Goal: Task Accomplishment & Management: Manage account settings

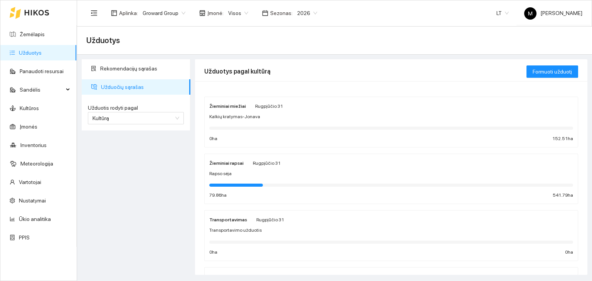
scroll to position [171, 0]
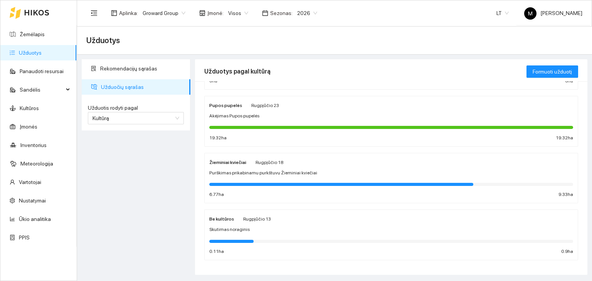
click at [314, 170] on div "Purškimas prikabinamu purkštuvu Žieminiai kviečiai" at bounding box center [391, 173] width 364 height 7
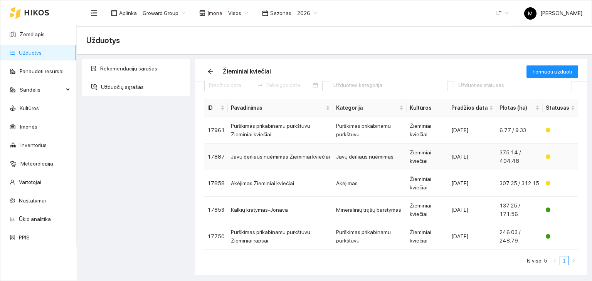
scroll to position [17, 0]
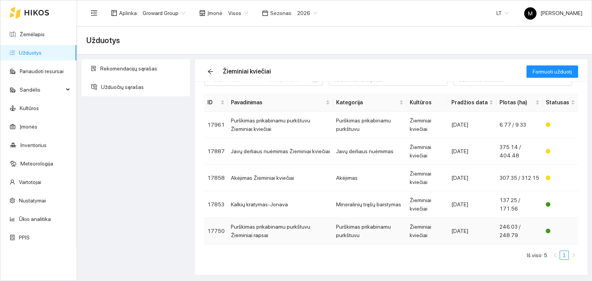
click at [280, 224] on td "Purškimas prikabinamu purkštuvu Žieminiai rapsai" at bounding box center [280, 231] width 105 height 27
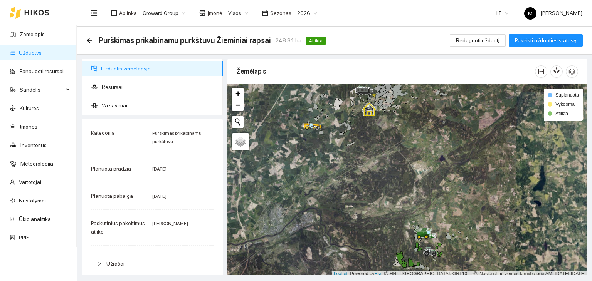
click at [42, 52] on link "Užduotys" at bounding box center [30, 53] width 23 height 6
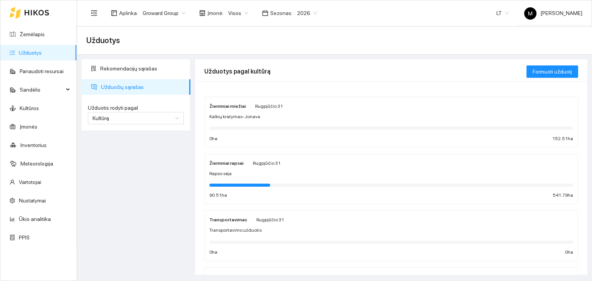
click at [296, 172] on div "Rapso sėja" at bounding box center [391, 173] width 364 height 7
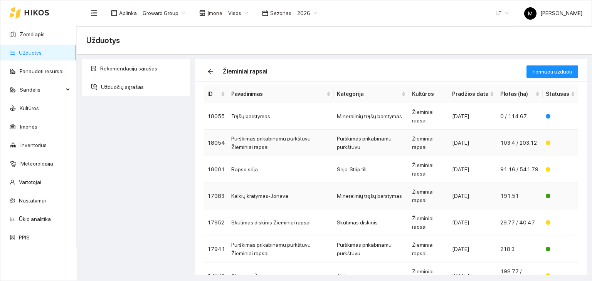
scroll to position [39, 0]
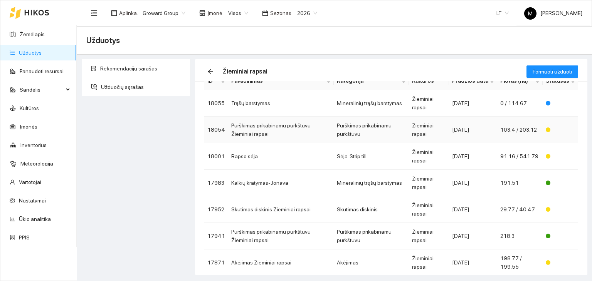
click at [304, 127] on td "Purškimas prikabinamu purkštuvu Žieminiai rapsai" at bounding box center [281, 130] width 106 height 27
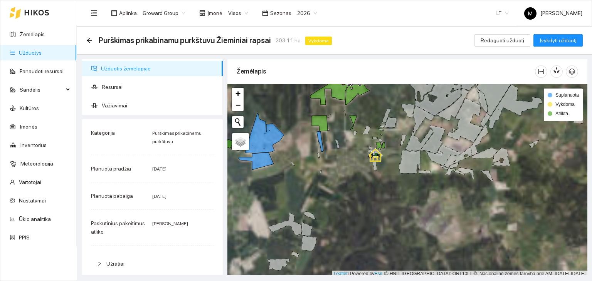
scroll to position [2, 0]
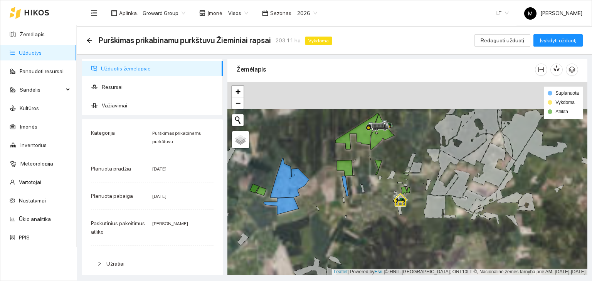
drag, startPoint x: 338, startPoint y: 119, endPoint x: 363, endPoint y: 165, distance: 52.9
click at [363, 165] on div at bounding box center [407, 178] width 360 height 193
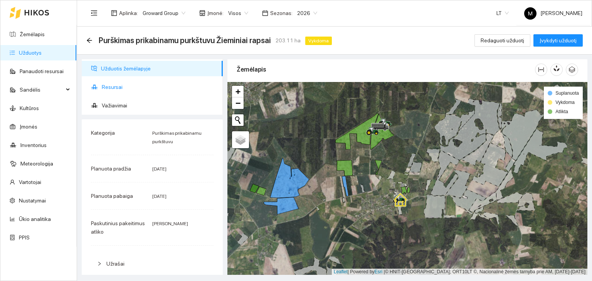
click at [124, 88] on span "Resursai" at bounding box center [159, 86] width 115 height 15
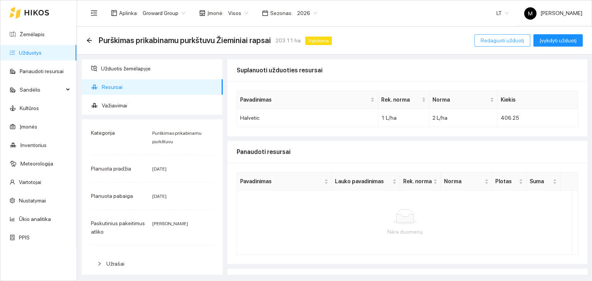
click at [501, 39] on span "Redaguoti užduotį" at bounding box center [502, 40] width 44 height 8
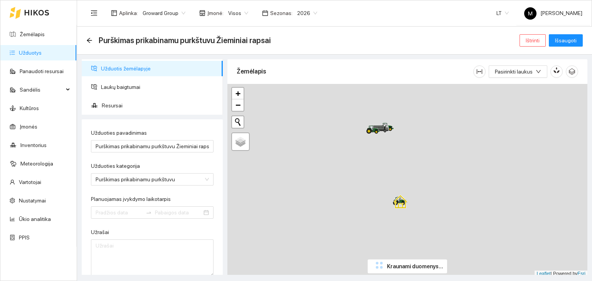
type input "[DATE]"
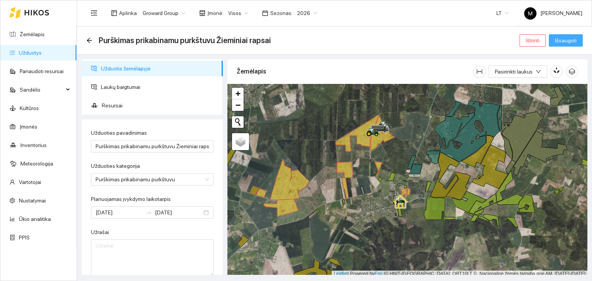
click at [555, 42] on button "Išsaugoti" at bounding box center [566, 40] width 34 height 12
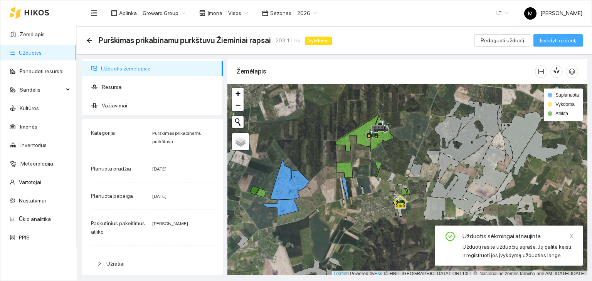
click at [554, 42] on span "Įvykdyti užduotį" at bounding box center [557, 40] width 37 height 8
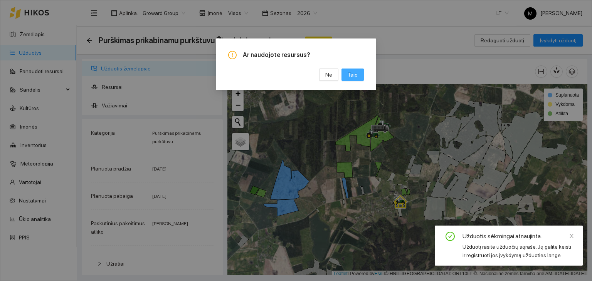
click at [354, 77] on span "Taip" at bounding box center [353, 75] width 10 height 8
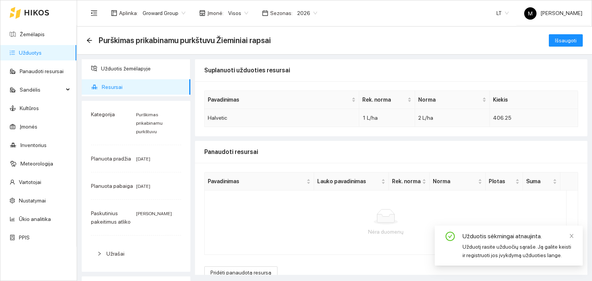
click at [420, 118] on span "2 L/ha" at bounding box center [425, 118] width 15 height 6
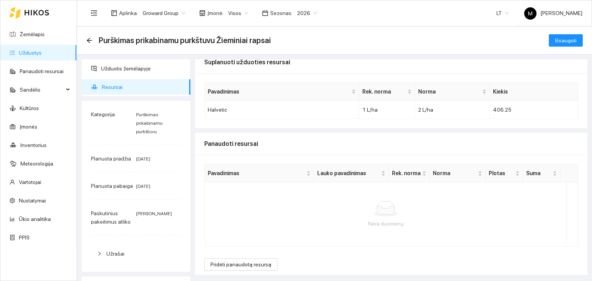
scroll to position [12, 0]
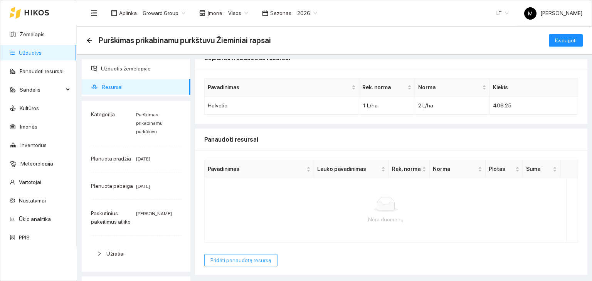
click at [249, 257] on span "Pridėti panaudotą resursą" at bounding box center [240, 260] width 61 height 8
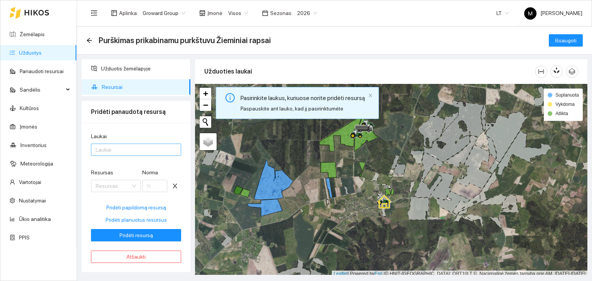
click at [125, 148] on div at bounding box center [132, 149] width 79 height 9
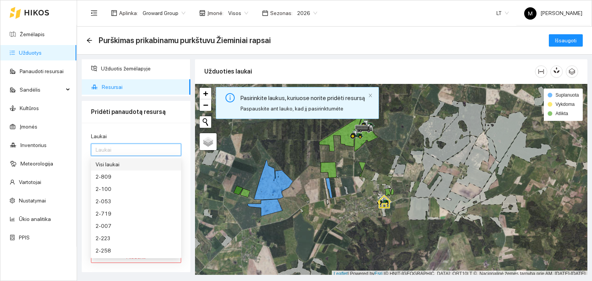
click at [121, 165] on div "Visi laukai" at bounding box center [136, 164] width 81 height 8
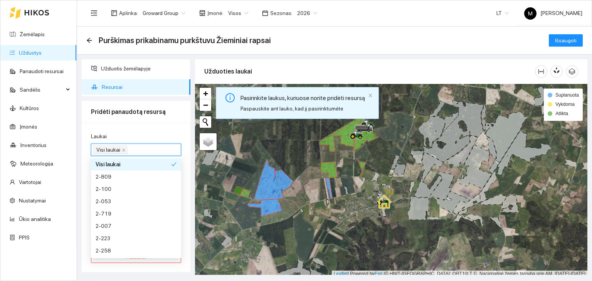
click at [154, 129] on div "Laukai Visi laukai Resursas Resursas [PERSON_NAME] Pridėti papildomą resursą Pr…" at bounding box center [136, 197] width 109 height 149
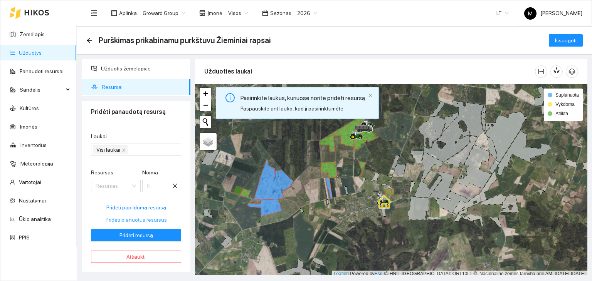
click at [127, 220] on span "Pridėti planuotus resursus" at bounding box center [136, 220] width 61 height 8
type input "2"
click at [150, 187] on input "2" at bounding box center [154, 186] width 25 height 12
click at [148, 185] on input "1815" at bounding box center [154, 186] width 25 height 12
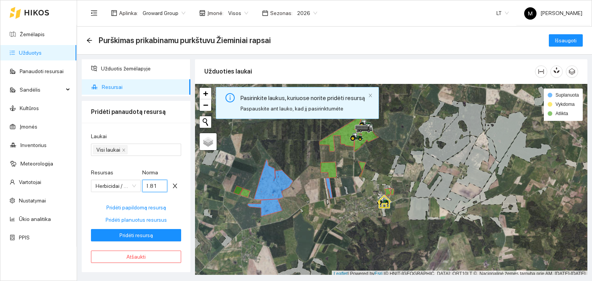
scroll to position [0, 4]
type input "1.815"
click at [137, 232] on span "Pridėti resursą" at bounding box center [136, 235] width 34 height 8
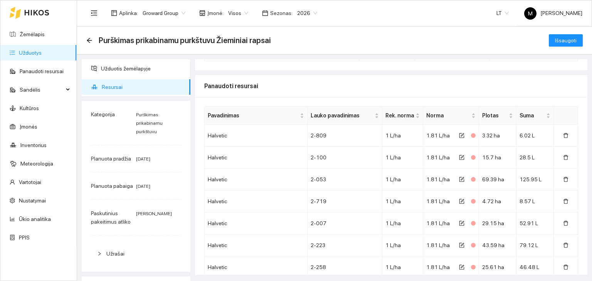
scroll to position [0, 0]
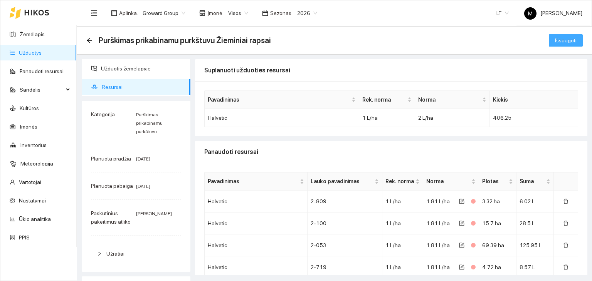
click at [562, 41] on span "Išsaugoti" at bounding box center [566, 40] width 22 height 8
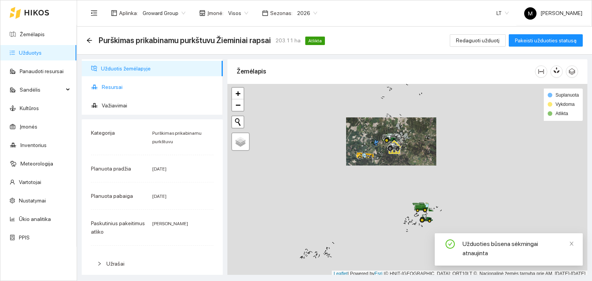
click at [120, 84] on span "Resursai" at bounding box center [159, 86] width 115 height 15
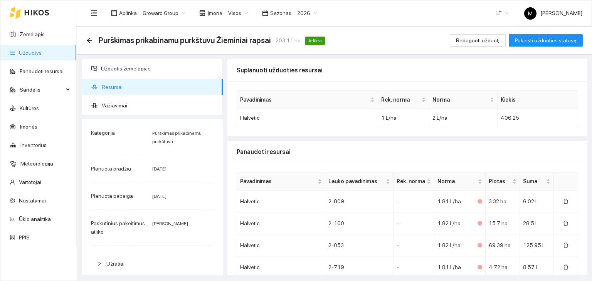
click at [476, 33] on div "Purškimas prikabinamu purkštuvu Žieminiai rapsai 203.11 ha Atlikta Redaguoti už…" at bounding box center [334, 40] width 496 height 15
click at [471, 42] on span "Redaguoti užduotį" at bounding box center [478, 40] width 44 height 8
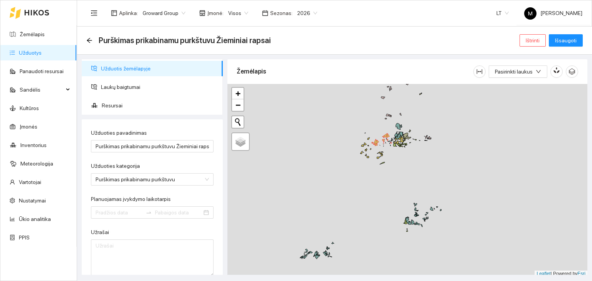
type input "[DATE]"
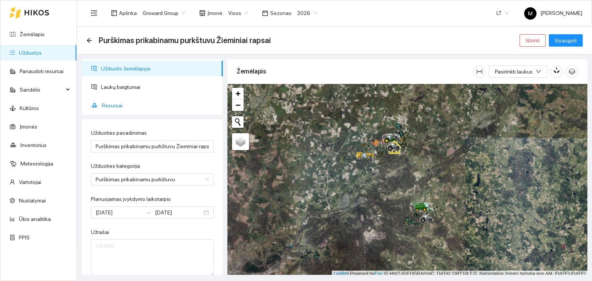
click at [139, 101] on span "Resursai" at bounding box center [159, 105] width 115 height 15
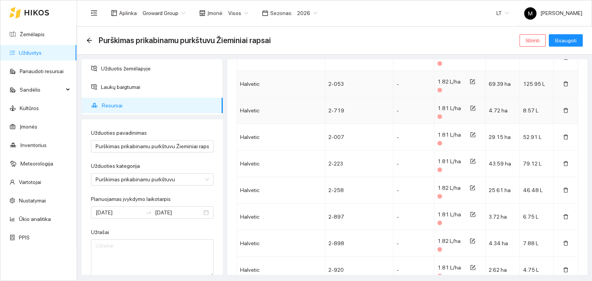
scroll to position [231, 0]
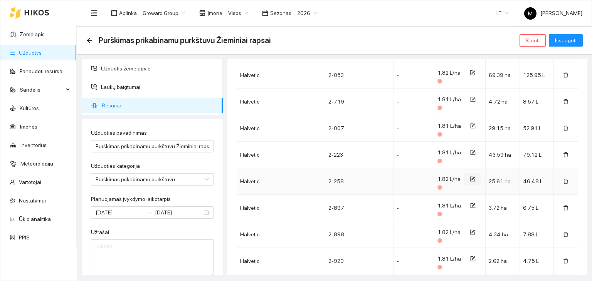
click at [470, 176] on icon "form" at bounding box center [472, 178] width 5 height 5
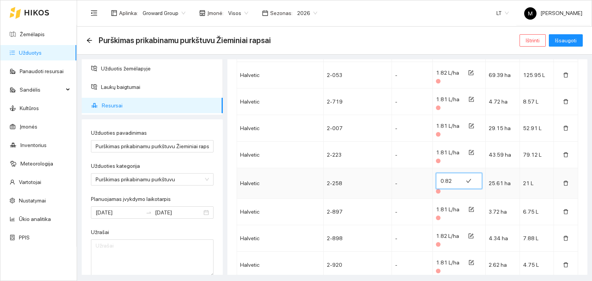
click at [451, 181] on input "0.82" at bounding box center [449, 181] width 18 height 12
click at [450, 176] on input "1.82" at bounding box center [449, 181] width 18 height 12
type input "1.82"
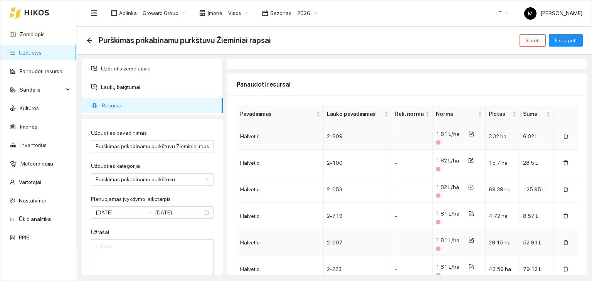
scroll to position [116, 0]
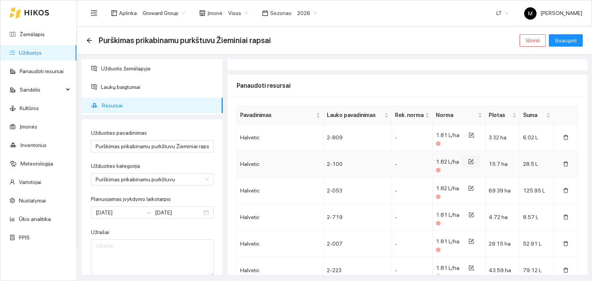
click at [468, 162] on icon "form" at bounding box center [470, 161] width 5 height 5
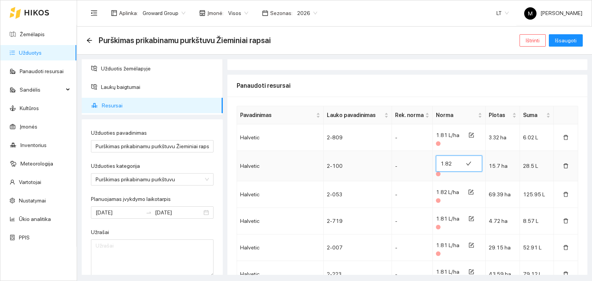
click at [445, 162] on input "1.82" at bounding box center [449, 164] width 18 height 12
click at [445, 163] on input "1.82" at bounding box center [449, 164] width 18 height 12
type input "1.81"
click at [442, 192] on span "1.82 L/ha" at bounding box center [447, 192] width 23 height 6
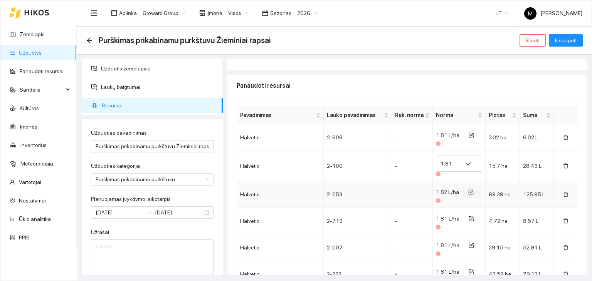
click at [468, 193] on icon "form" at bounding box center [470, 192] width 5 height 5
click at [447, 191] on input "1.82" at bounding box center [449, 190] width 18 height 12
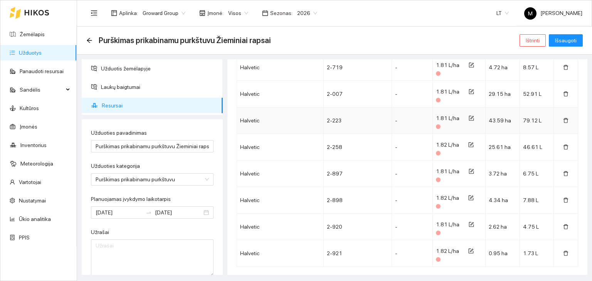
scroll to position [270, 0]
type input "1.81"
click at [444, 141] on span "1.82 L/ha" at bounding box center [447, 144] width 23 height 6
click at [468, 146] on span "form" at bounding box center [470, 145] width 5 height 6
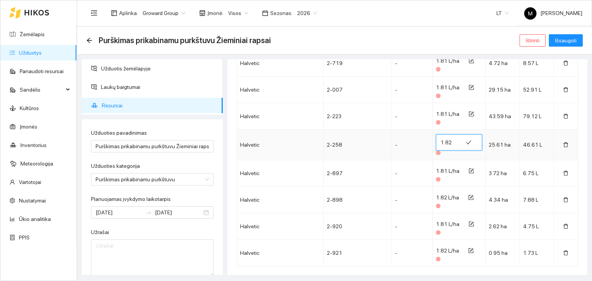
click at [447, 139] on input "1.82" at bounding box center [449, 142] width 18 height 12
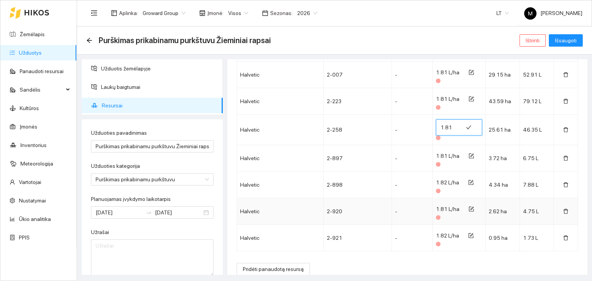
scroll to position [293, 0]
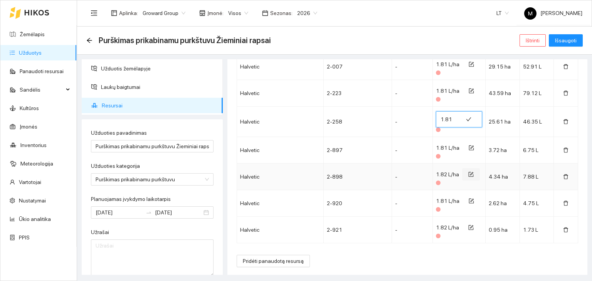
type input "1.81"
click at [470, 172] on icon "form" at bounding box center [471, 173] width 3 height 3
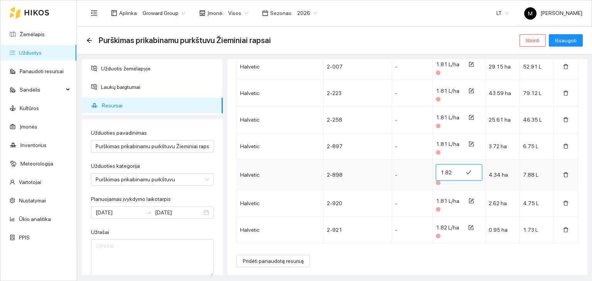
click at [447, 170] on input "1.82" at bounding box center [449, 172] width 18 height 12
type input "1.81"
click at [468, 227] on icon "form" at bounding box center [470, 227] width 5 height 5
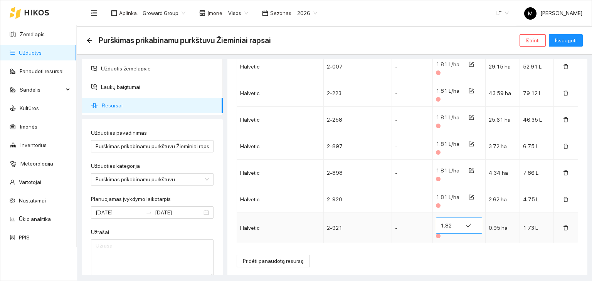
click at [448, 224] on input "1.82" at bounding box center [449, 226] width 18 height 12
type input "1.81"
click at [565, 42] on span "Išsaugoti" at bounding box center [566, 40] width 22 height 8
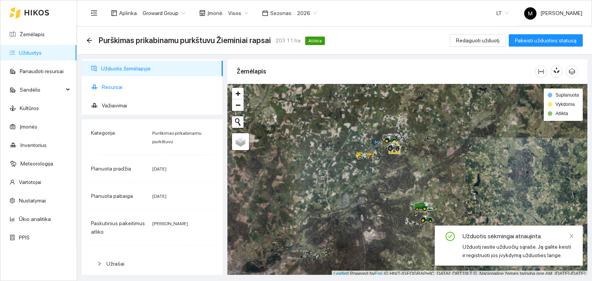
click at [112, 91] on span "Resursai" at bounding box center [159, 86] width 115 height 15
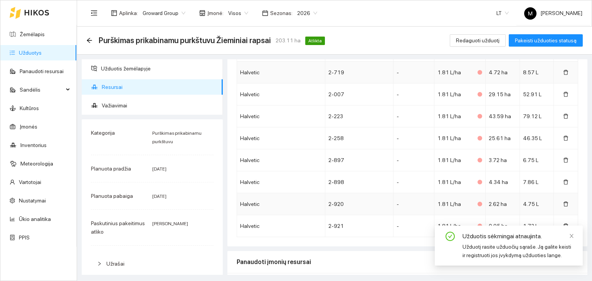
scroll to position [247, 0]
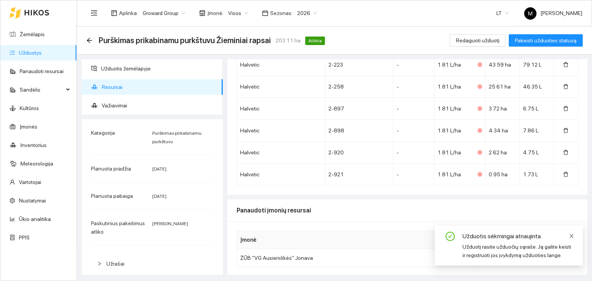
click at [569, 232] on link at bounding box center [571, 236] width 5 height 8
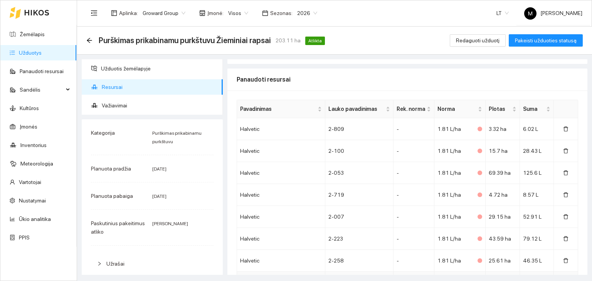
scroll to position [0, 0]
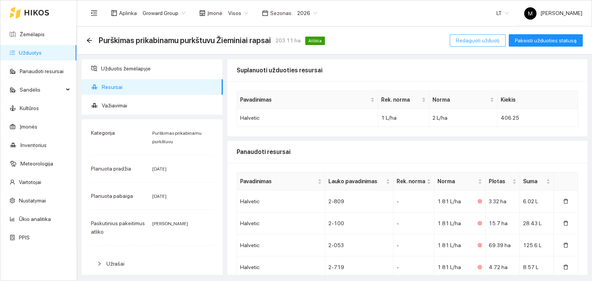
click at [476, 43] on span "Redaguoti užduotį" at bounding box center [478, 40] width 44 height 8
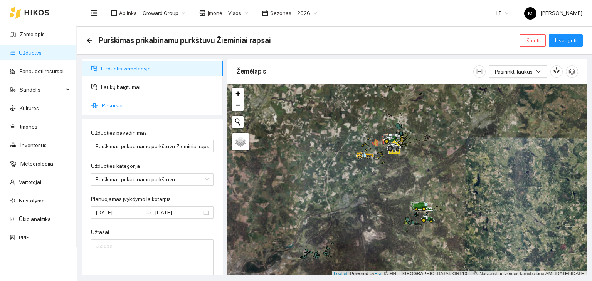
click at [116, 104] on span "Resursai" at bounding box center [159, 105] width 115 height 15
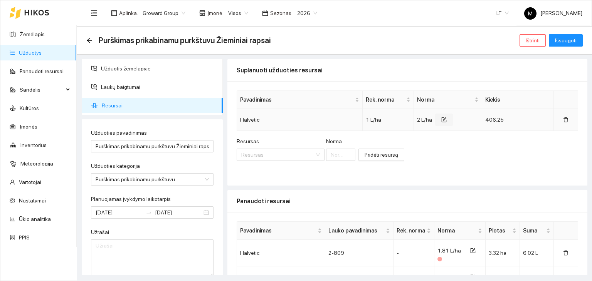
click at [441, 121] on icon "form" at bounding box center [443, 119] width 5 height 5
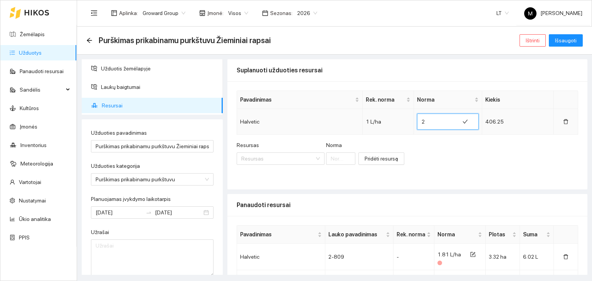
click at [424, 122] on input "2" at bounding box center [437, 122] width 33 height 12
type input "1.8"
click at [438, 143] on div "Resursas Resursas [PERSON_NAME] resursą" at bounding box center [407, 157] width 341 height 33
click at [574, 42] on span "Išsaugoti" at bounding box center [566, 40] width 22 height 8
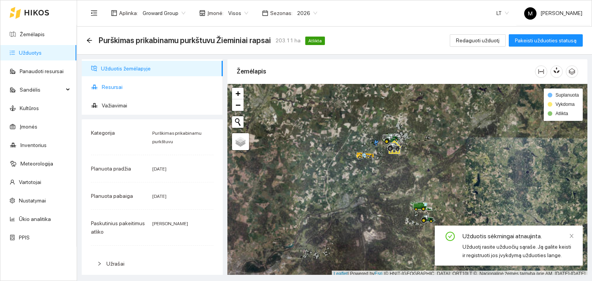
click at [131, 87] on span "Resursai" at bounding box center [159, 86] width 115 height 15
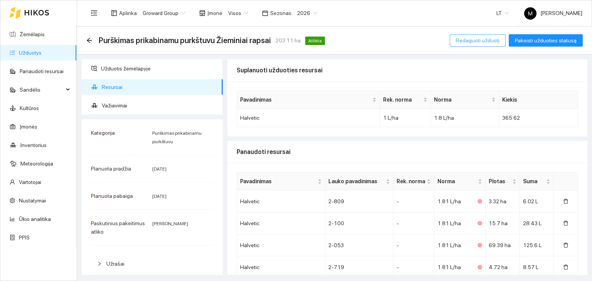
click at [482, 40] on span "Redaguoti užduotį" at bounding box center [478, 40] width 44 height 8
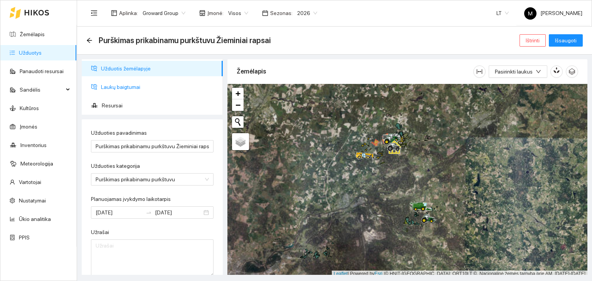
click at [112, 87] on span "Laukų baigtumai" at bounding box center [159, 86] width 116 height 15
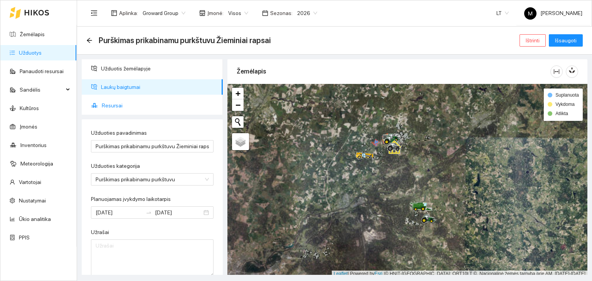
click at [109, 103] on span "Resursai" at bounding box center [159, 105] width 115 height 15
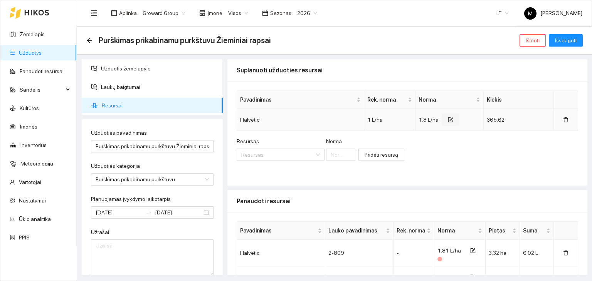
click at [448, 122] on icon "form" at bounding box center [450, 120] width 5 height 5
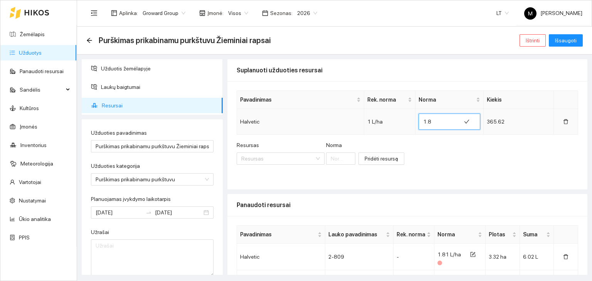
click at [430, 122] on input "1.8" at bounding box center [439, 122] width 33 height 12
type input "1.78"
click at [438, 148] on div "Resursas Resursas [PERSON_NAME] resursą" at bounding box center [407, 157] width 341 height 33
click at [564, 41] on span "Išsaugoti" at bounding box center [566, 40] width 22 height 8
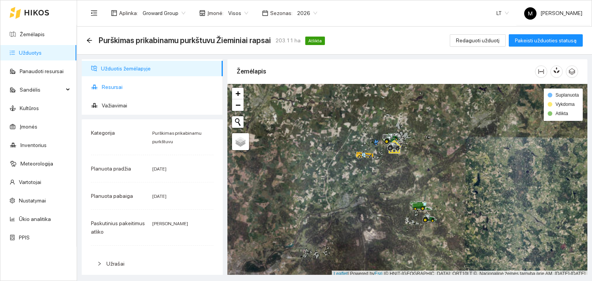
click at [115, 89] on span "Resursai" at bounding box center [159, 86] width 115 height 15
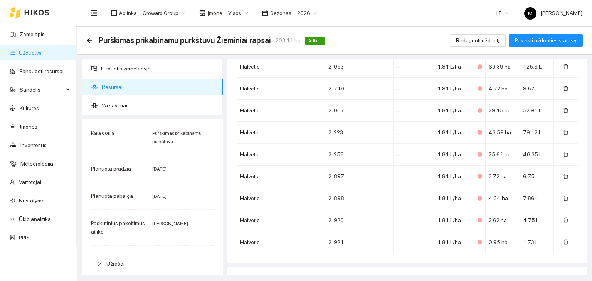
scroll to position [247, 0]
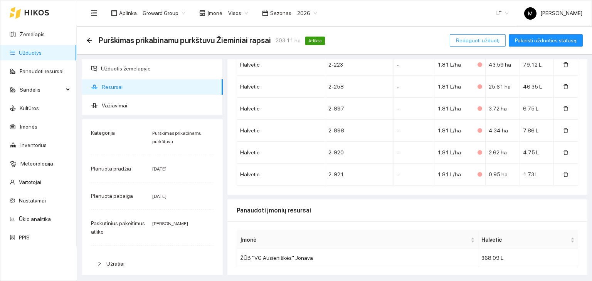
click at [492, 42] on span "Redaguoti užduotį" at bounding box center [478, 40] width 44 height 8
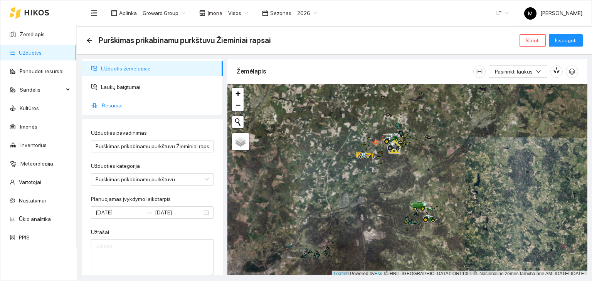
click at [122, 106] on span "Resursai" at bounding box center [159, 105] width 115 height 15
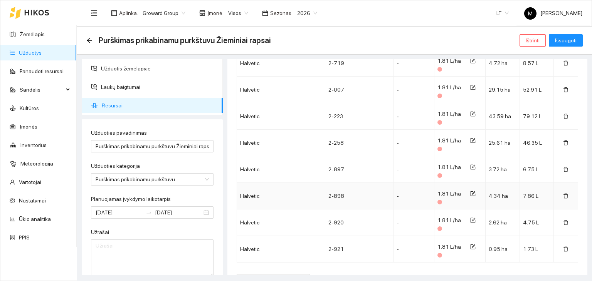
scroll to position [289, 0]
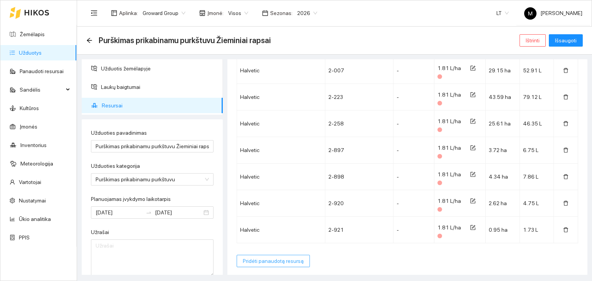
click at [279, 259] on span "Pridėti panaudotą resursą" at bounding box center [273, 261] width 61 height 8
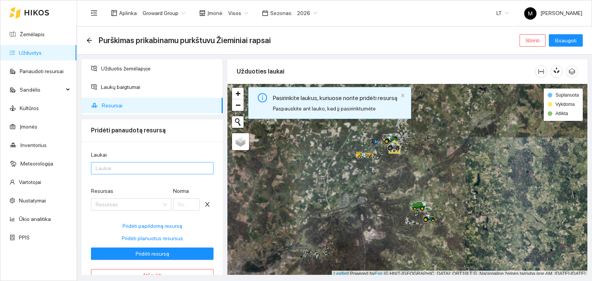
click at [125, 165] on div at bounding box center [148, 168] width 111 height 9
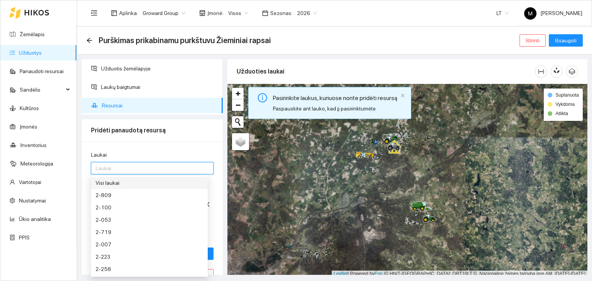
click at [125, 185] on div "Visi laukai" at bounding box center [149, 183] width 107 height 8
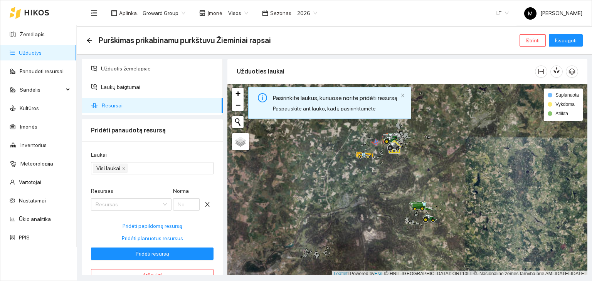
click at [204, 147] on div "Laukai Visi laukai Resursas Resursas [PERSON_NAME] Pridėti papildomą resursą Pr…" at bounding box center [152, 215] width 141 height 149
click at [137, 239] on span "Pridėti planuotus resursus" at bounding box center [152, 238] width 61 height 8
type input "1.78"
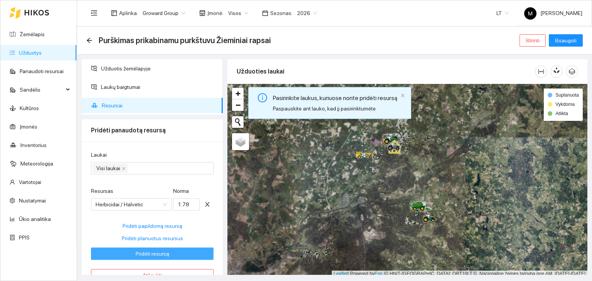
click at [154, 253] on span "Pridėti resursą" at bounding box center [153, 254] width 34 height 8
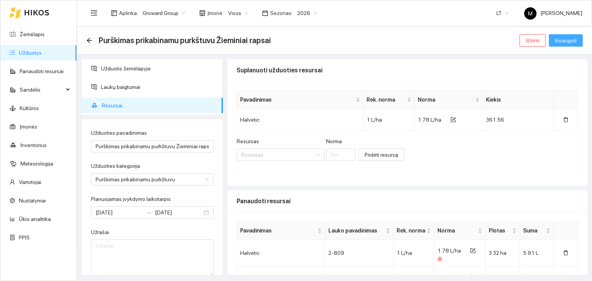
click at [560, 43] on span "Išsaugoti" at bounding box center [566, 40] width 22 height 8
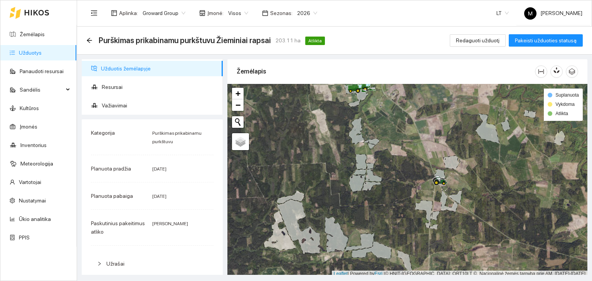
scroll to position [2, 0]
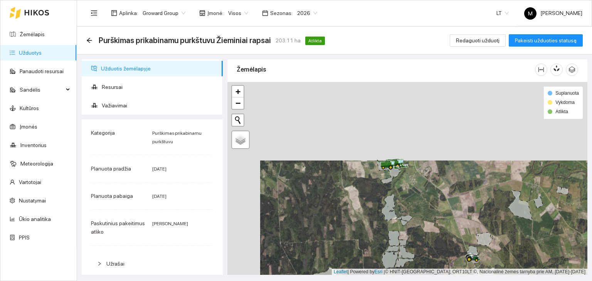
drag, startPoint x: 391, startPoint y: 121, endPoint x: 424, endPoint y: 199, distance: 85.1
click at [424, 199] on div at bounding box center [407, 178] width 360 height 193
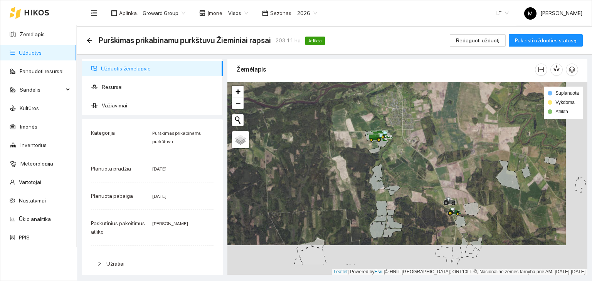
drag, startPoint x: 453, startPoint y: 230, endPoint x: 430, endPoint y: 200, distance: 38.5
click at [430, 200] on div at bounding box center [407, 178] width 360 height 193
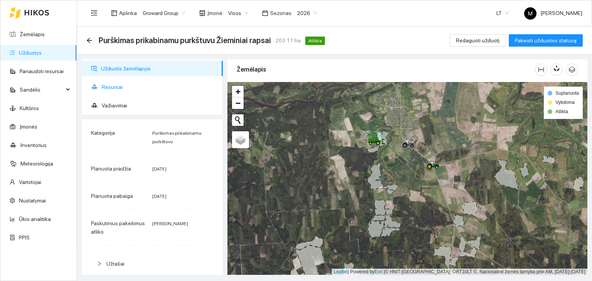
click at [123, 91] on span "Resursai" at bounding box center [159, 86] width 115 height 15
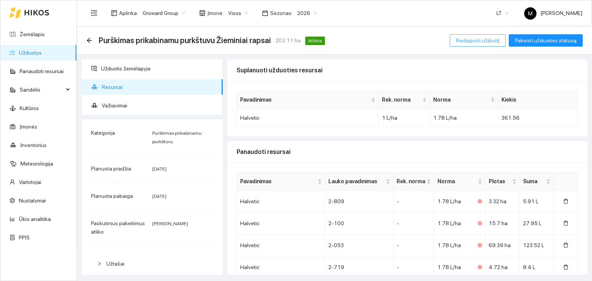
click at [490, 38] on span "Redaguoti užduotį" at bounding box center [478, 40] width 44 height 8
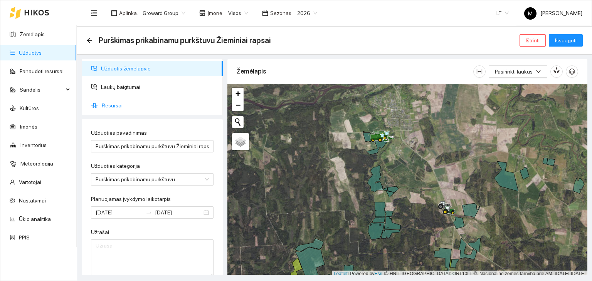
click at [119, 106] on span "Resursai" at bounding box center [159, 105] width 115 height 15
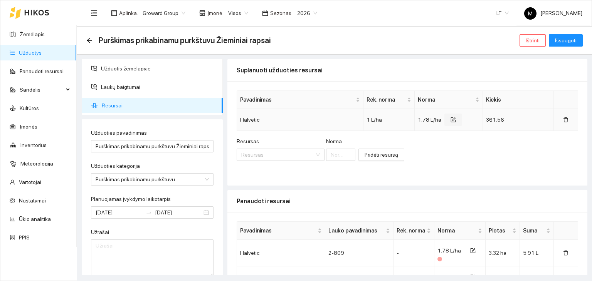
click at [450, 119] on icon "form" at bounding box center [452, 119] width 5 height 5
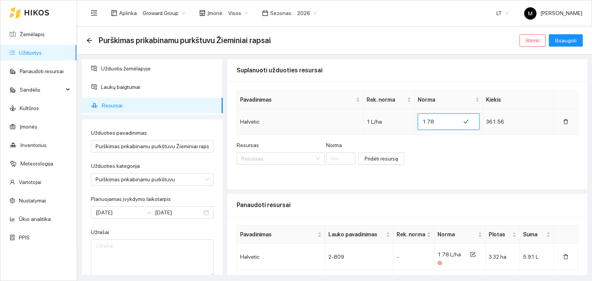
click at [430, 124] on input "1.78" at bounding box center [438, 122] width 33 height 12
type input "2"
click at [439, 150] on div "Resursas Resursas [PERSON_NAME] resursą" at bounding box center [407, 157] width 341 height 33
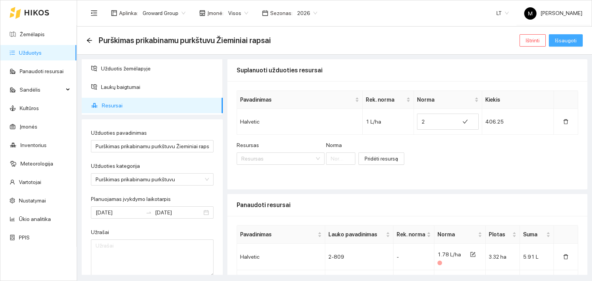
click at [564, 44] on span "Išsaugoti" at bounding box center [566, 40] width 22 height 8
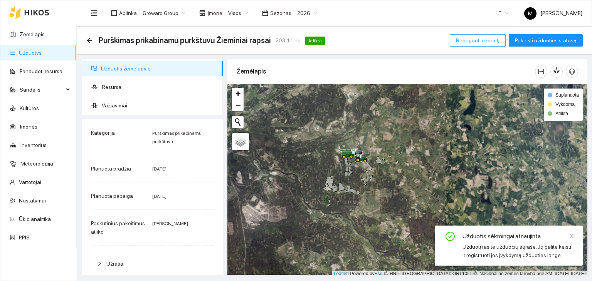
click at [482, 42] on span "Redaguoti užduotį" at bounding box center [478, 40] width 44 height 8
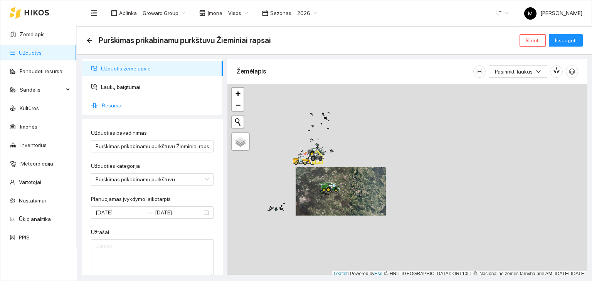
click at [115, 105] on span "Resursai" at bounding box center [159, 105] width 115 height 15
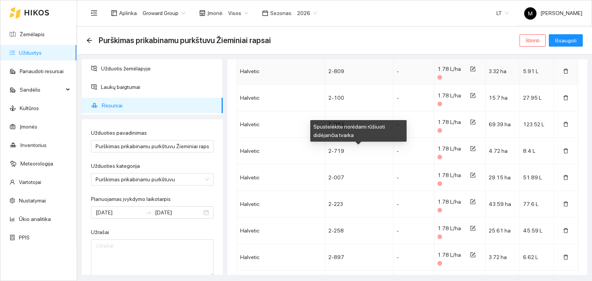
scroll to position [289, 0]
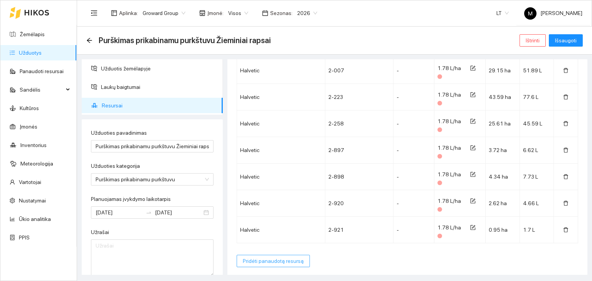
click at [272, 255] on button "Pridėti panaudotą resursą" at bounding box center [273, 261] width 73 height 12
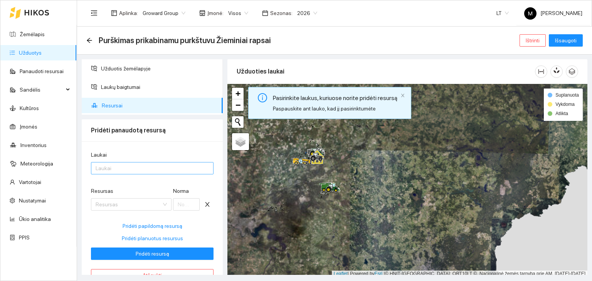
click at [135, 165] on div at bounding box center [148, 168] width 111 height 9
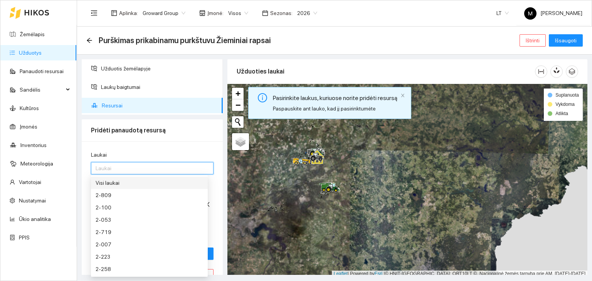
click at [139, 181] on div "Visi laukai" at bounding box center [149, 183] width 107 height 8
click at [191, 144] on div "Laukai Visi laukai Resursas Resursas [PERSON_NAME] Pridėti papildomą resursą Pr…" at bounding box center [152, 215] width 141 height 149
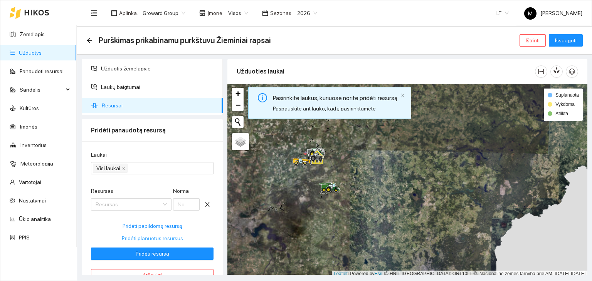
click at [143, 237] on span "Pridėti planuotus resursus" at bounding box center [152, 238] width 61 height 8
type input "2"
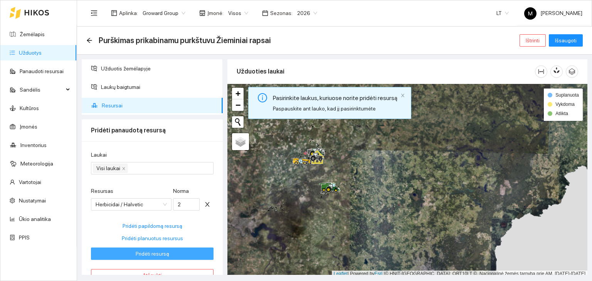
click at [145, 252] on span "Pridėti resursą" at bounding box center [153, 254] width 34 height 8
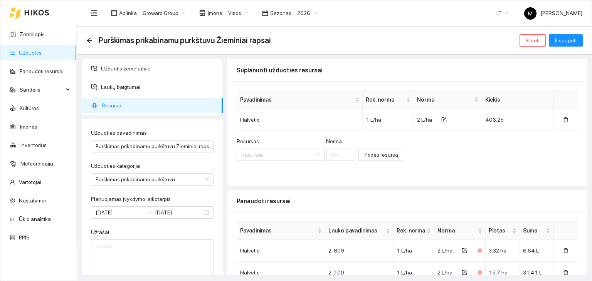
click at [557, 49] on div "Purškimas prikabinamu purkštuvu Žieminiai rapsai Ištrinti Išsaugoti" at bounding box center [334, 41] width 515 height 28
click at [563, 39] on span "Išsaugoti" at bounding box center [566, 40] width 22 height 8
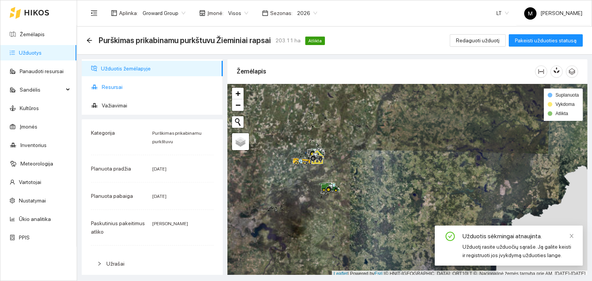
click at [139, 90] on span "Resursai" at bounding box center [159, 86] width 115 height 15
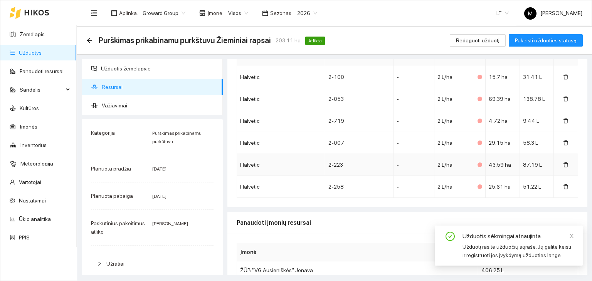
scroll to position [247, 0]
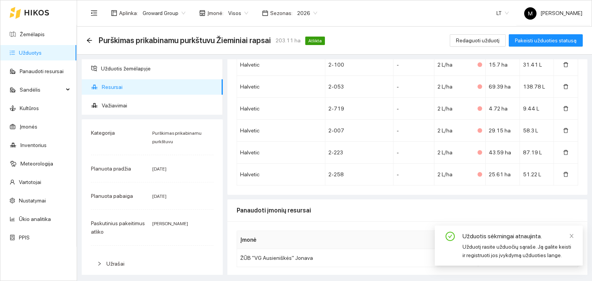
click at [574, 236] on div "Užduotis sėkmingai atnaujinta. Užduotį rasite užduočių [PERSON_NAME]. [PERSON_N…" at bounding box center [509, 246] width 148 height 40
click at [571, 236] on icon "close" at bounding box center [571, 236] width 4 height 4
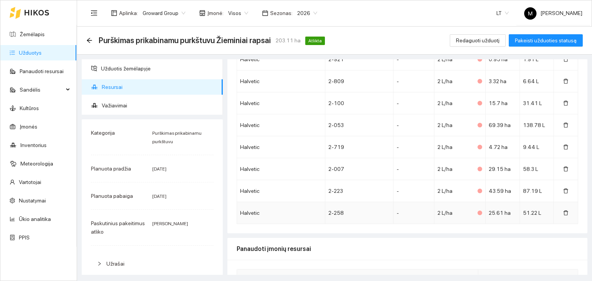
scroll to position [170, 0]
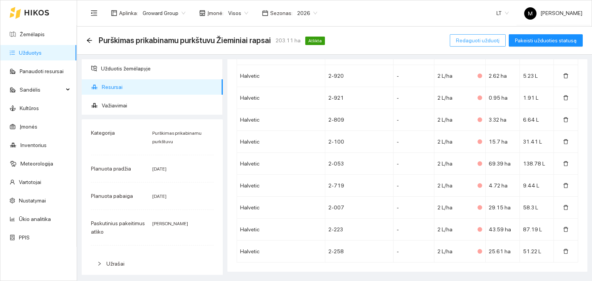
click at [482, 40] on span "Redaguoti užduotį" at bounding box center [478, 40] width 44 height 8
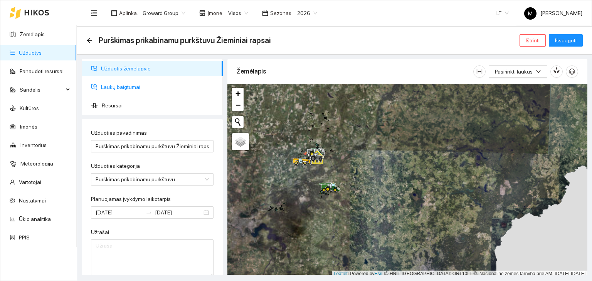
click at [123, 87] on span "Laukų baigtumai" at bounding box center [159, 86] width 116 height 15
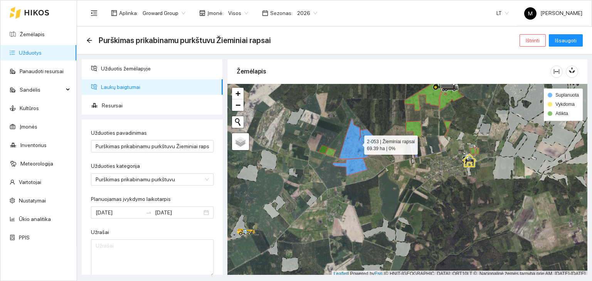
click at [355, 150] on icon at bounding box center [358, 139] width 39 height 40
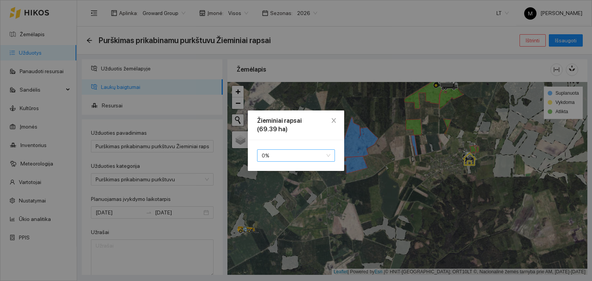
click at [312, 155] on span "0 %" at bounding box center [296, 156] width 69 height 12
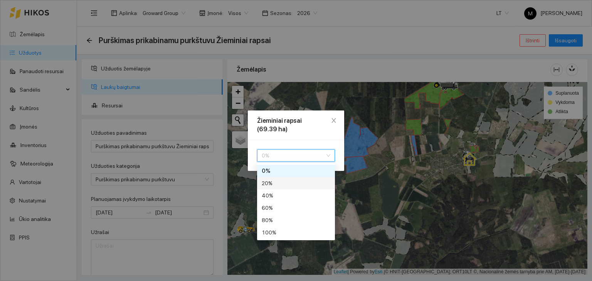
click at [291, 181] on div "20 %" at bounding box center [296, 183] width 69 height 8
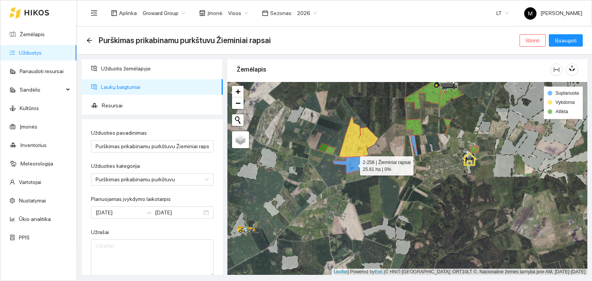
click at [353, 164] on icon at bounding box center [349, 164] width 35 height 17
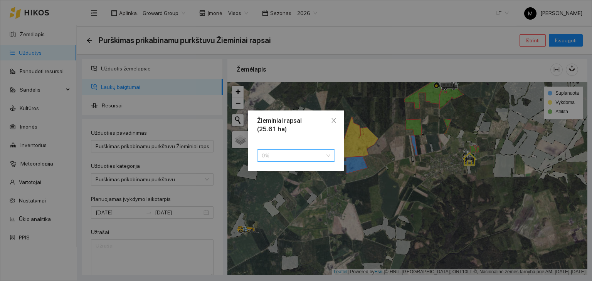
click at [286, 151] on span "0 %" at bounding box center [296, 156] width 69 height 12
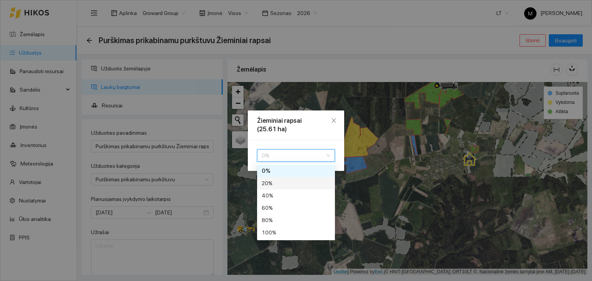
click at [273, 181] on div "20 %" at bounding box center [296, 183] width 69 height 8
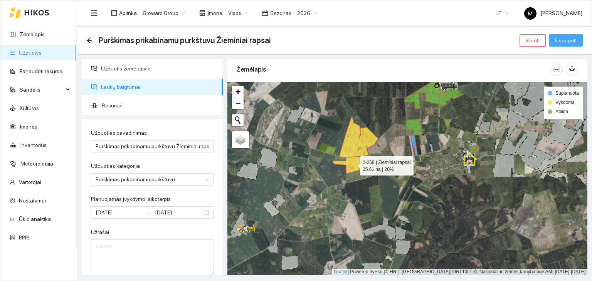
click at [557, 44] on span "Išsaugoti" at bounding box center [566, 40] width 22 height 8
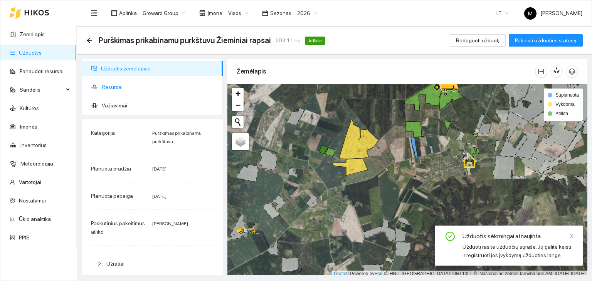
click at [109, 91] on span "Resursai" at bounding box center [159, 86] width 115 height 15
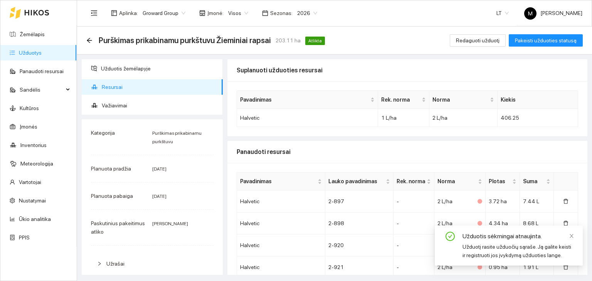
scroll to position [247, 0]
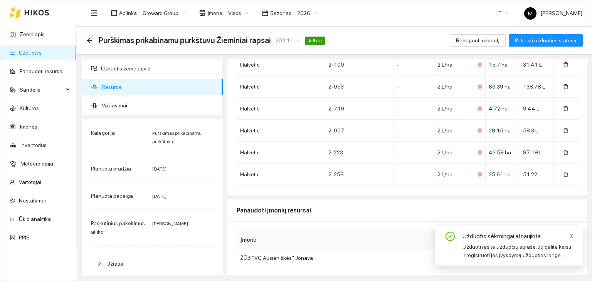
click at [570, 233] on span at bounding box center [571, 236] width 5 height 6
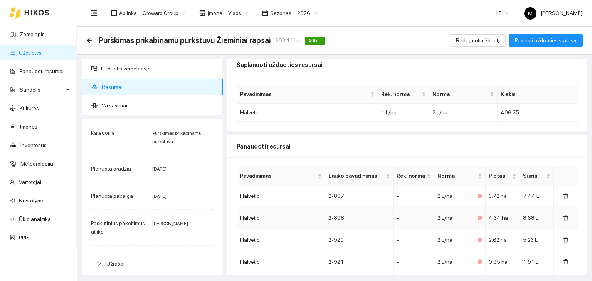
scroll to position [0, 0]
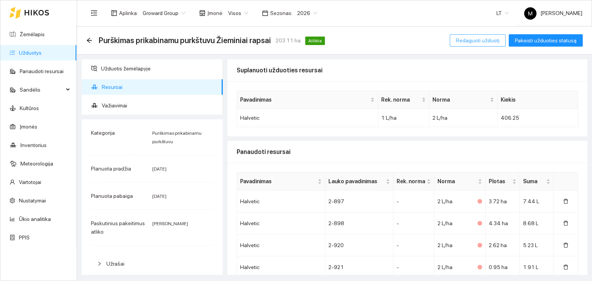
click at [480, 40] on span "Redaguoti užduotį" at bounding box center [478, 40] width 44 height 8
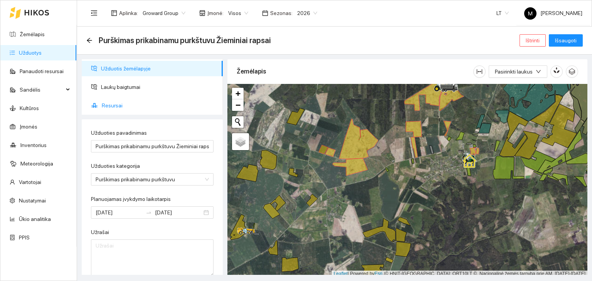
click at [111, 104] on span "Resursai" at bounding box center [159, 105] width 115 height 15
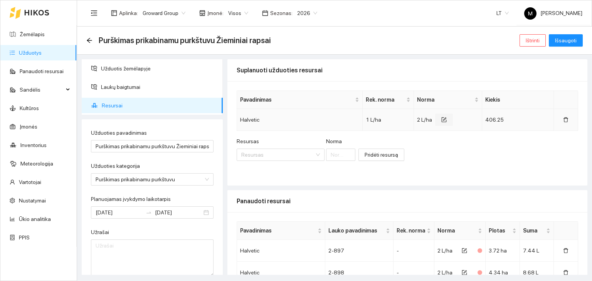
click at [443, 120] on icon "form" at bounding box center [444, 119] width 3 height 3
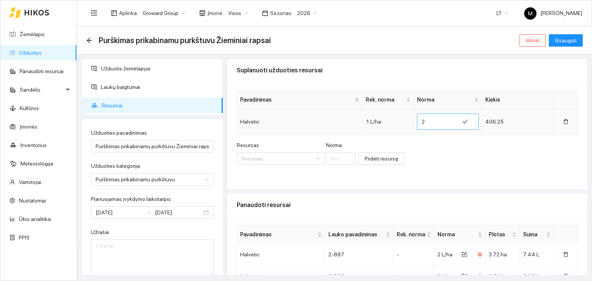
click at [425, 123] on input "2" at bounding box center [437, 122] width 33 height 12
type input "1.8"
click at [375, 159] on span "Pridėti resursą" at bounding box center [381, 158] width 34 height 8
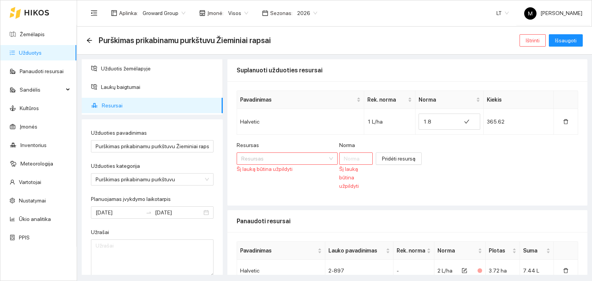
click at [469, 148] on div "Resursas Resursas Šį lauką [PERSON_NAME] užpildyti [PERSON_NAME] Šį [PERSON_NAM…" at bounding box center [407, 165] width 341 height 49
drag, startPoint x: 579, startPoint y: 30, endPoint x: 573, endPoint y: 37, distance: 8.5
click at [578, 31] on div "Purškimas prikabinamu purkštuvu Žieminiai rapsai Ištrinti Išsaugoti" at bounding box center [334, 41] width 515 height 28
click at [572, 39] on span "Išsaugoti" at bounding box center [566, 40] width 22 height 8
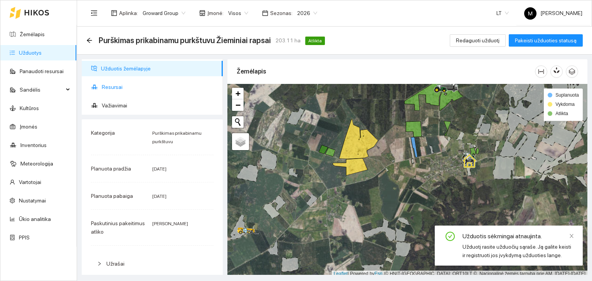
click at [118, 89] on span "Resursai" at bounding box center [159, 86] width 115 height 15
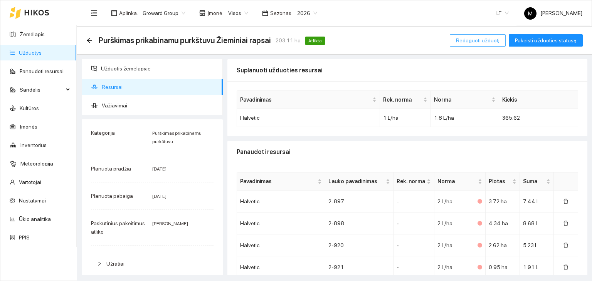
click at [489, 42] on span "Redaguoti užduotį" at bounding box center [478, 40] width 44 height 8
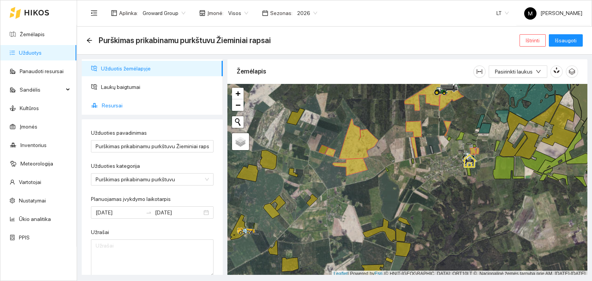
click at [115, 109] on span "Resursai" at bounding box center [159, 105] width 115 height 15
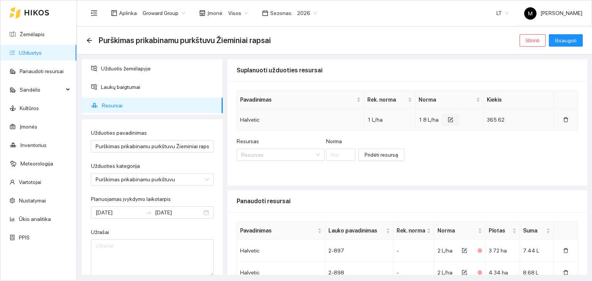
click at [449, 119] on icon "form" at bounding box center [450, 119] width 3 height 3
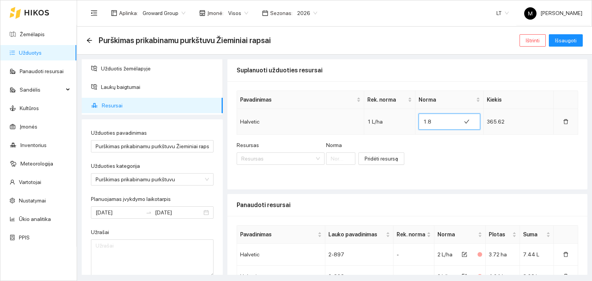
click at [432, 121] on input "1.8" at bounding box center [439, 122] width 33 height 12
type input "1"
type input "2"
click at [566, 39] on span "Išsaugoti" at bounding box center [566, 40] width 22 height 8
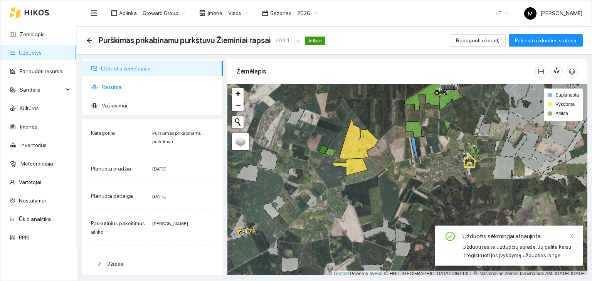
click at [140, 90] on span "Resursai" at bounding box center [159, 86] width 115 height 15
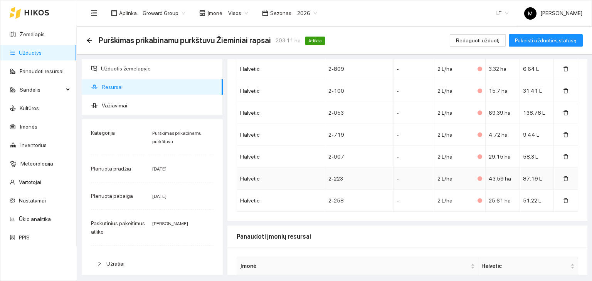
scroll to position [208, 0]
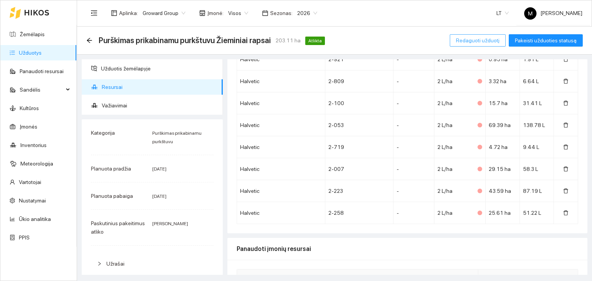
click at [487, 37] on span "Redaguoti užduotį" at bounding box center [478, 40] width 44 height 8
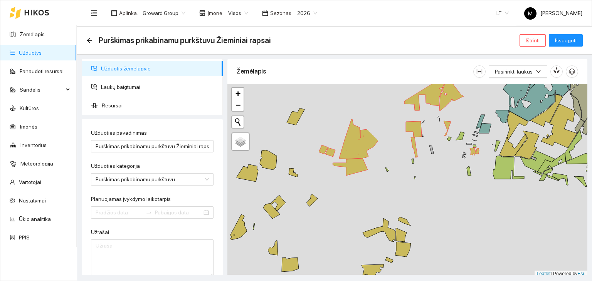
type input "[DATE]"
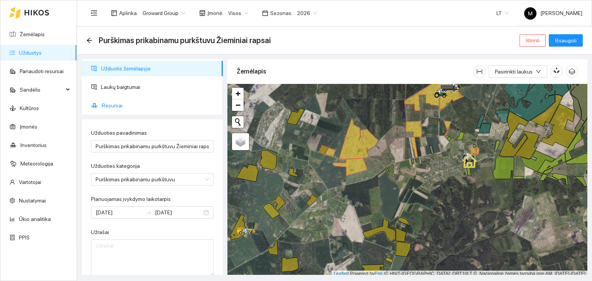
click at [115, 103] on span "Resursai" at bounding box center [159, 105] width 115 height 15
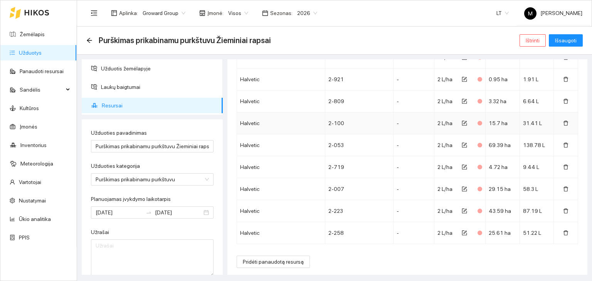
scroll to position [238, 0]
click at [463, 143] on icon "form" at bounding box center [464, 143] width 3 height 3
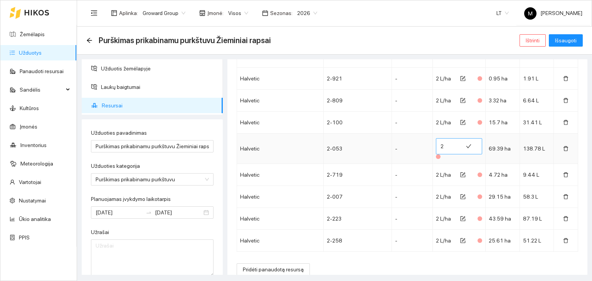
click at [442, 144] on input "2" at bounding box center [449, 146] width 18 height 12
type input "1"
click at [457, 278] on main "Purškimas prikabinamu purkštuvu Žieminiai rapsai Ištrinti Išsaugoti Užduotis že…" at bounding box center [334, 154] width 515 height 255
click at [564, 40] on span "Išsaugoti" at bounding box center [566, 40] width 22 height 8
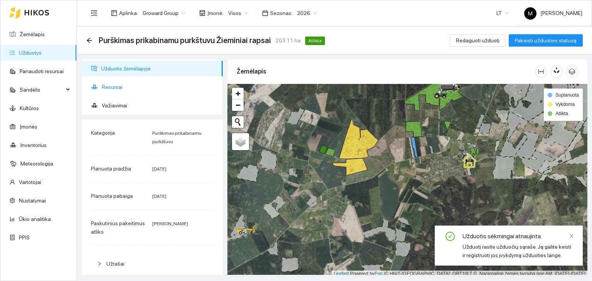
click at [110, 87] on span "Resursai" at bounding box center [159, 86] width 115 height 15
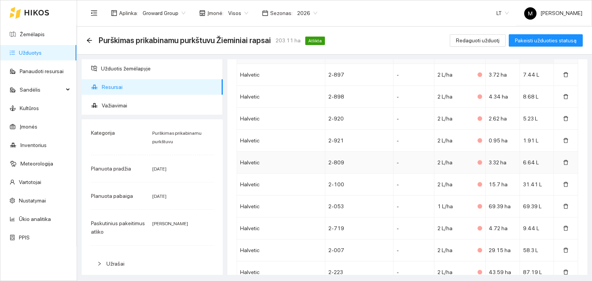
scroll to position [116, 0]
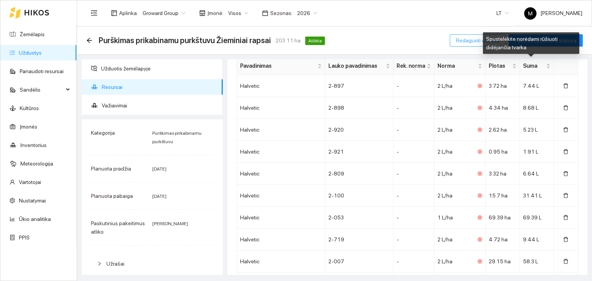
click at [477, 42] on span "Redaguoti užduotį" at bounding box center [478, 40] width 44 height 8
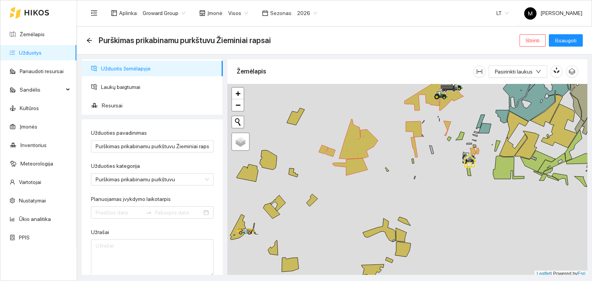
type input "[DATE]"
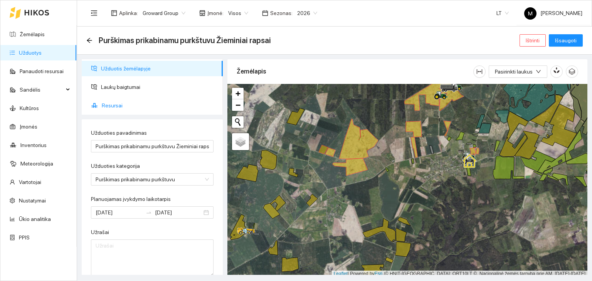
click at [113, 107] on span "Resursai" at bounding box center [159, 105] width 115 height 15
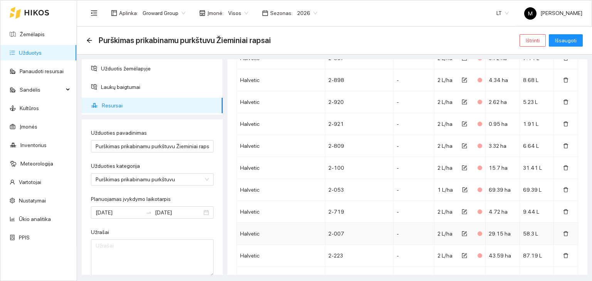
scroll to position [231, 0]
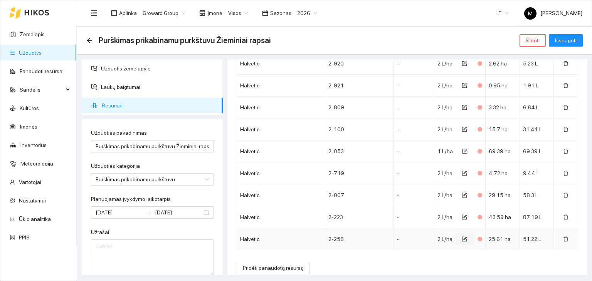
click at [462, 238] on icon "form" at bounding box center [464, 239] width 5 height 5
click at [441, 240] on input "2" at bounding box center [449, 241] width 18 height 12
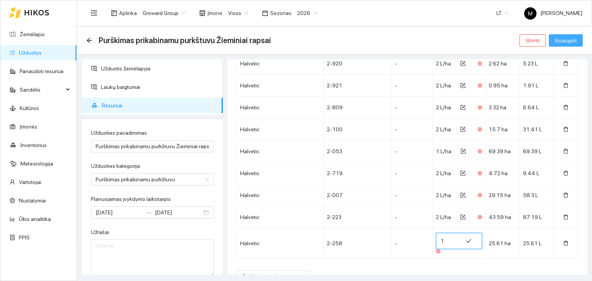
type input "1"
click at [570, 45] on button "Išsaugoti" at bounding box center [566, 40] width 34 height 12
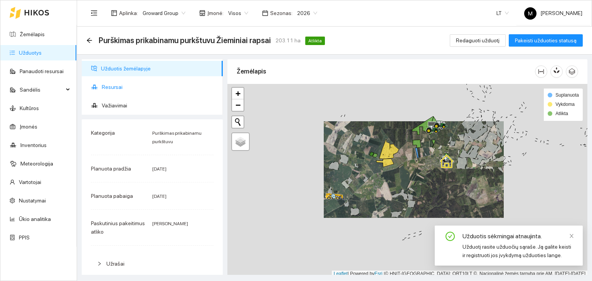
click at [142, 86] on span "Resursai" at bounding box center [159, 86] width 115 height 15
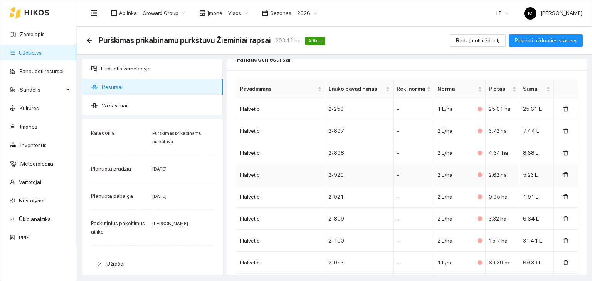
scroll to position [131, 0]
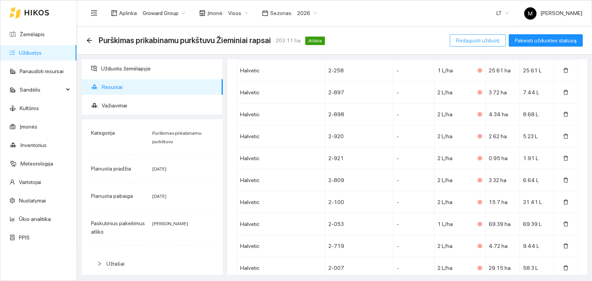
click at [489, 40] on span "Redaguoti užduotį" at bounding box center [478, 40] width 44 height 8
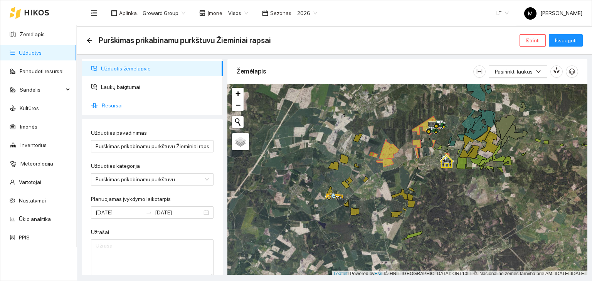
click at [112, 106] on span "Resursai" at bounding box center [159, 105] width 115 height 15
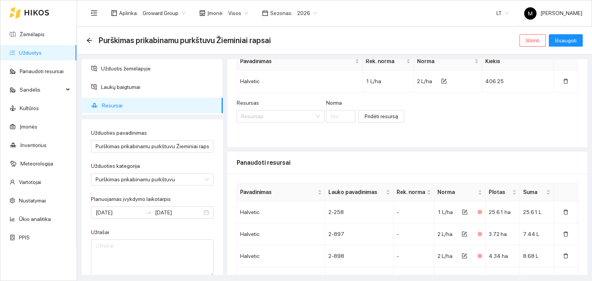
scroll to position [77, 0]
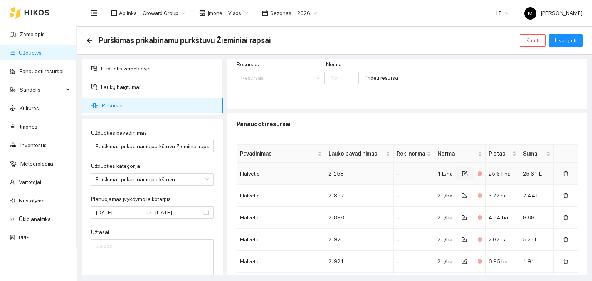
click at [462, 173] on icon "form" at bounding box center [464, 173] width 5 height 5
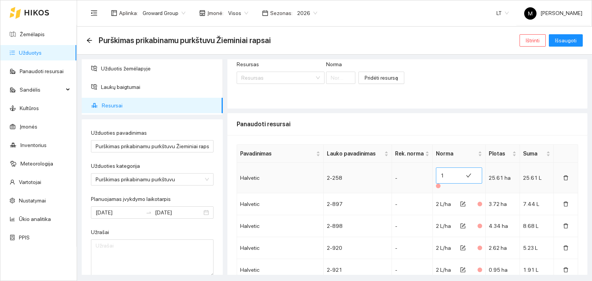
click at [445, 176] on input "1" at bounding box center [449, 176] width 18 height 12
type input "1.77"
click at [460, 202] on icon "form" at bounding box center [462, 203] width 5 height 5
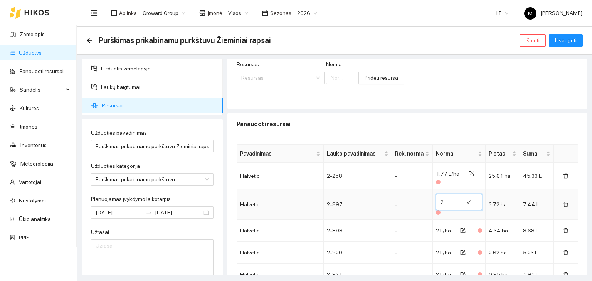
click at [440, 201] on input "2" at bounding box center [449, 202] width 18 height 12
type input "1.77"
click at [462, 230] on icon "form" at bounding box center [463, 229] width 3 height 3
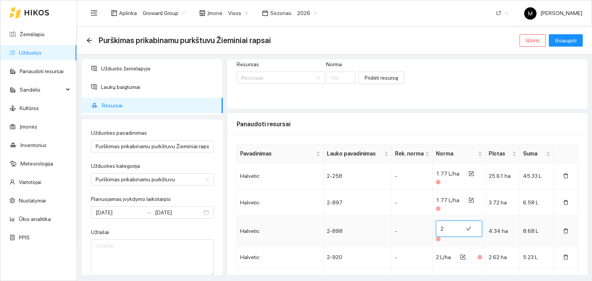
click at [444, 228] on input "2" at bounding box center [449, 229] width 18 height 12
type input "1.77"
click at [460, 258] on icon "form" at bounding box center [462, 257] width 5 height 5
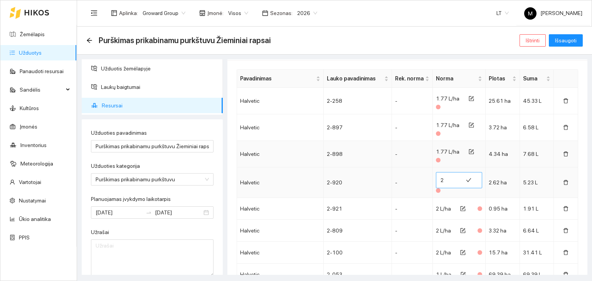
scroll to position [154, 0]
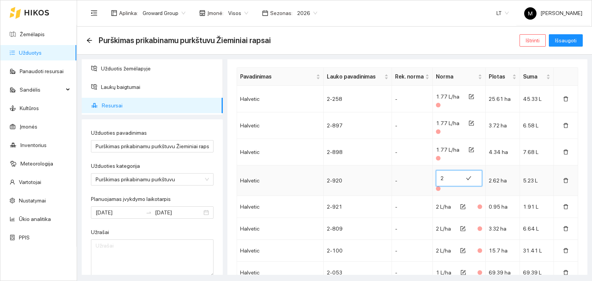
click at [444, 183] on input "2" at bounding box center [449, 178] width 18 height 12
type input "1.77"
click at [460, 209] on span "form" at bounding box center [462, 207] width 5 height 6
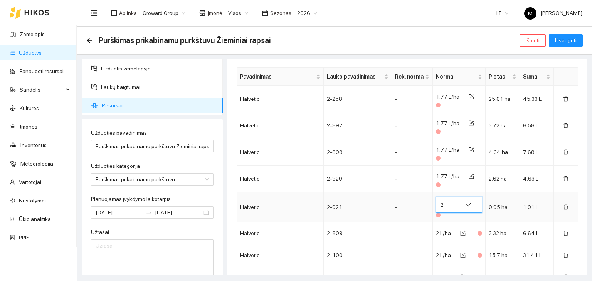
click at [440, 201] on input "2" at bounding box center [449, 205] width 18 height 12
type input "1.77"
click at [460, 233] on icon "form" at bounding box center [462, 233] width 5 height 5
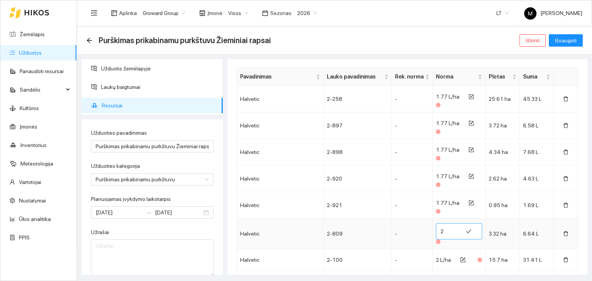
drag, startPoint x: 442, startPoint y: 238, endPoint x: 447, endPoint y: 231, distance: 8.1
click at [442, 238] on span "2" at bounding box center [459, 231] width 46 height 16
click at [447, 231] on input "2" at bounding box center [449, 231] width 18 height 12
type input "1.77"
click at [459, 262] on button "button" at bounding box center [463, 260] width 18 height 12
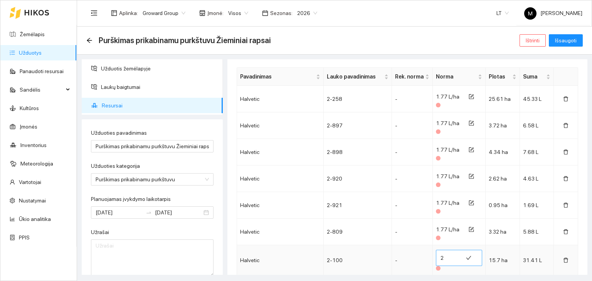
click at [441, 257] on input "2" at bounding box center [449, 258] width 18 height 12
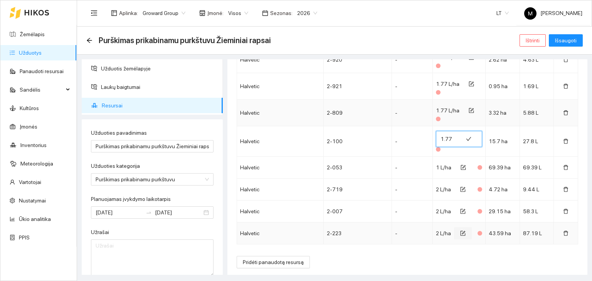
scroll to position [274, 0]
type input "1.77"
click at [460, 166] on icon "form" at bounding box center [462, 166] width 5 height 5
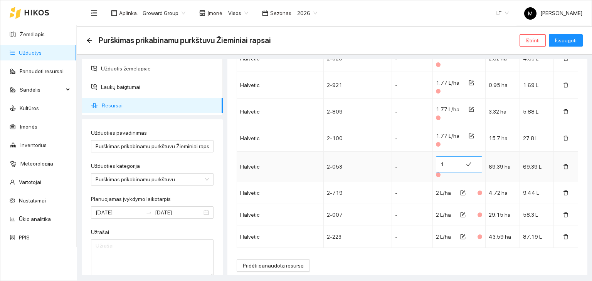
click at [445, 162] on input "1" at bounding box center [449, 164] width 18 height 12
type input "1.77"
click at [460, 191] on icon "form" at bounding box center [462, 192] width 5 height 5
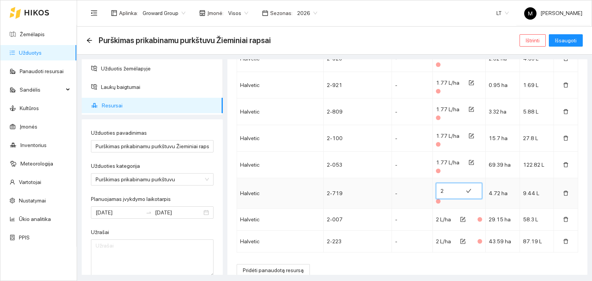
click at [440, 192] on input "2" at bounding box center [449, 191] width 18 height 12
type input "1.77"
click at [460, 220] on icon "form" at bounding box center [462, 219] width 5 height 5
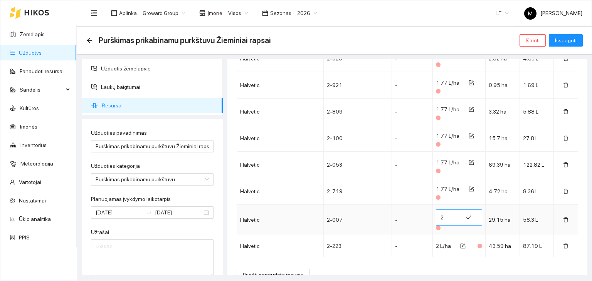
click at [443, 213] on input "2" at bounding box center [449, 218] width 18 height 12
type input "1.77"
click at [460, 246] on icon "form" at bounding box center [462, 245] width 5 height 5
click at [442, 244] on input "2" at bounding box center [449, 244] width 18 height 12
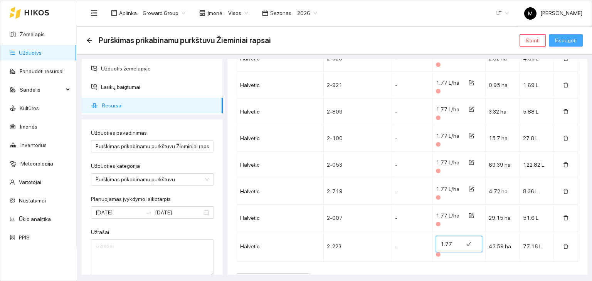
type input "1.77"
click at [567, 39] on span "Išsaugoti" at bounding box center [566, 40] width 22 height 8
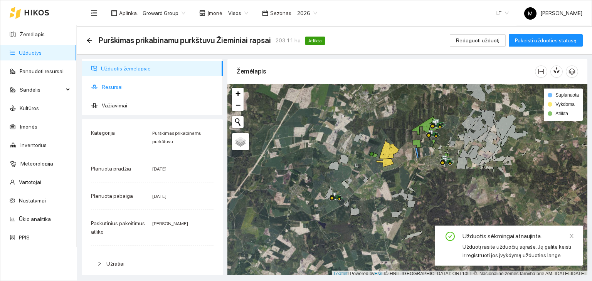
click at [116, 87] on span "Resursai" at bounding box center [159, 86] width 115 height 15
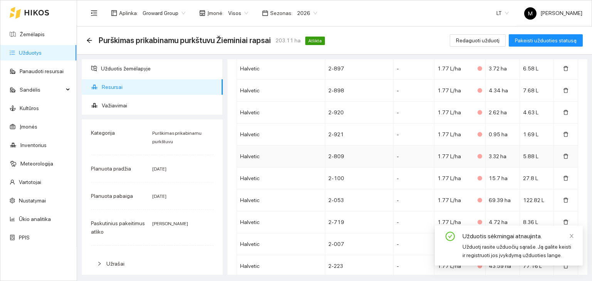
scroll to position [247, 0]
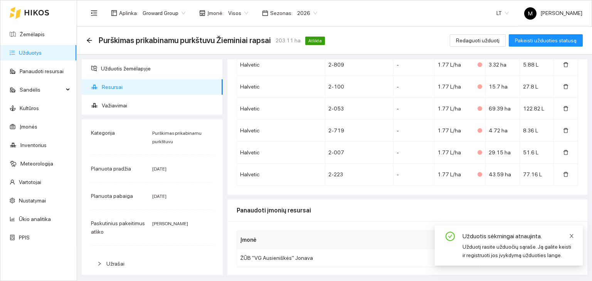
click at [573, 237] on icon "close" at bounding box center [571, 235] width 5 height 5
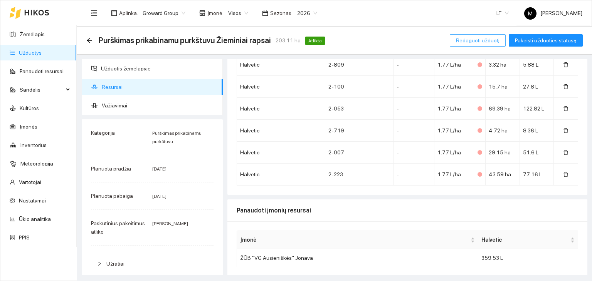
click at [497, 39] on span "Redaguoti užduotį" at bounding box center [478, 40] width 44 height 8
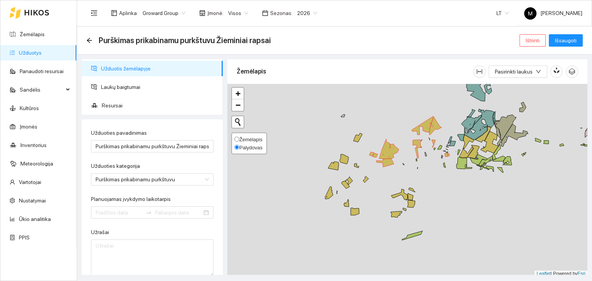
type input "[DATE]"
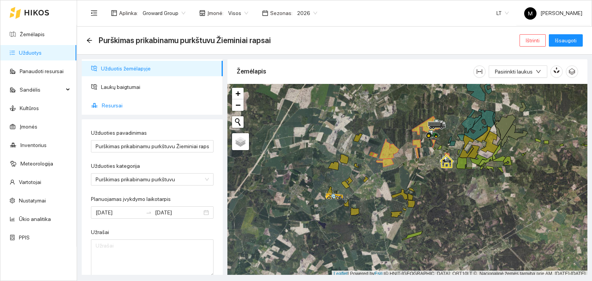
click at [114, 106] on span "Resursai" at bounding box center [159, 105] width 115 height 15
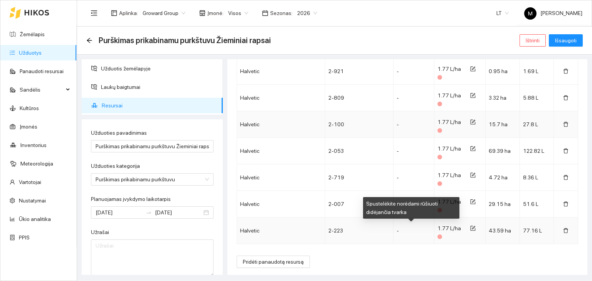
scroll to position [289, 0]
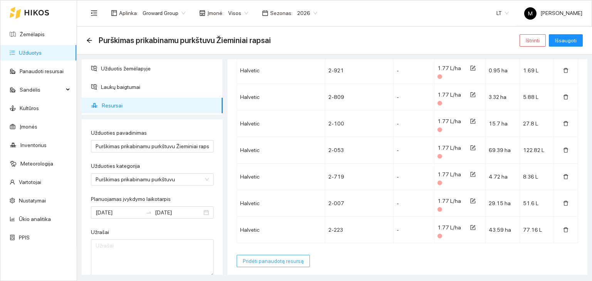
click at [275, 257] on span "Pridėti panaudotą resursą" at bounding box center [273, 261] width 61 height 8
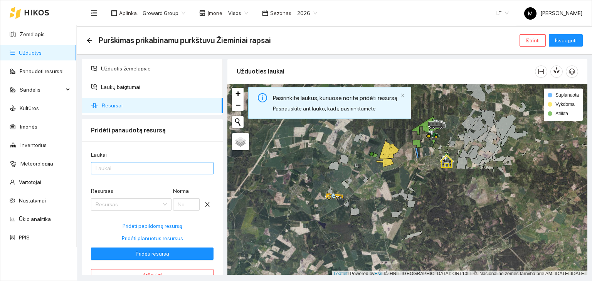
click at [131, 169] on div at bounding box center [148, 168] width 111 height 9
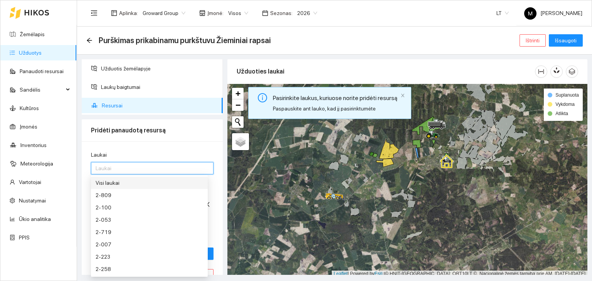
click at [136, 184] on div "Visi laukai" at bounding box center [149, 183] width 107 height 8
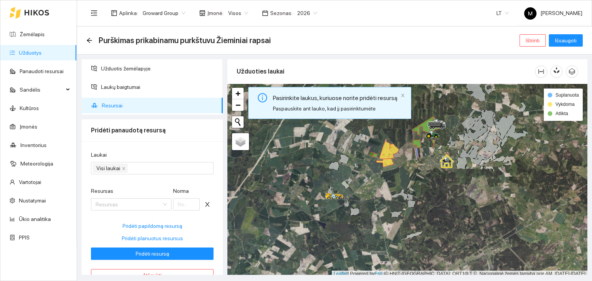
click at [190, 148] on div "Laukai Visi laukai Resursas Resursas [PERSON_NAME] Pridėti papildomą resursą Pr…" at bounding box center [152, 215] width 141 height 149
click at [138, 237] on span "Pridėti planuotus resursus" at bounding box center [152, 238] width 61 height 8
type input "2"
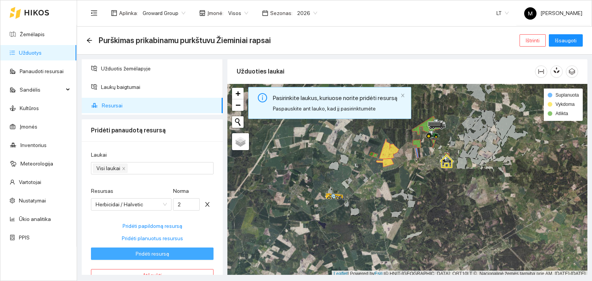
click at [164, 255] on span "Pridėti resursą" at bounding box center [153, 254] width 34 height 8
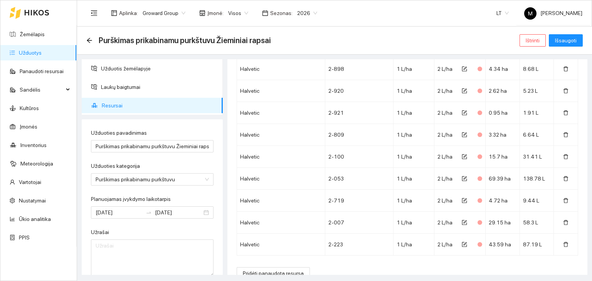
scroll to position [238, 0]
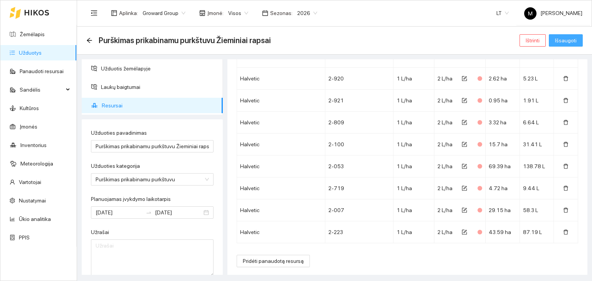
click at [567, 40] on span "Išsaugoti" at bounding box center [566, 40] width 22 height 8
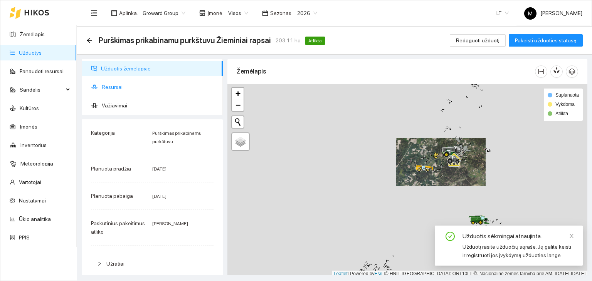
click at [128, 91] on span "Resursai" at bounding box center [159, 86] width 115 height 15
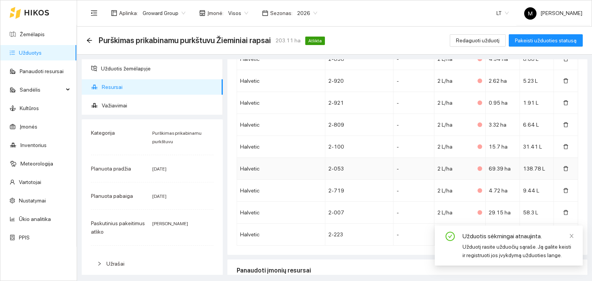
scroll to position [247, 0]
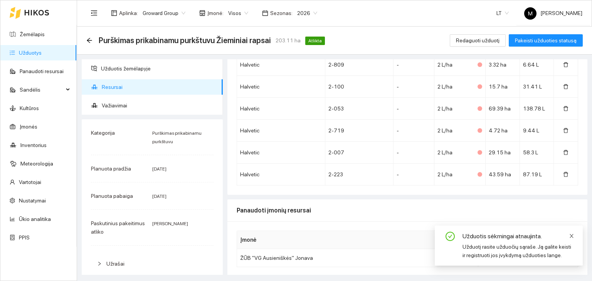
click at [571, 235] on icon "close" at bounding box center [571, 235] width 5 height 5
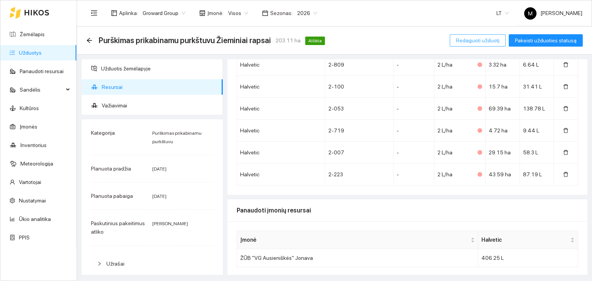
click at [490, 38] on span "Redaguoti užduotį" at bounding box center [478, 40] width 44 height 8
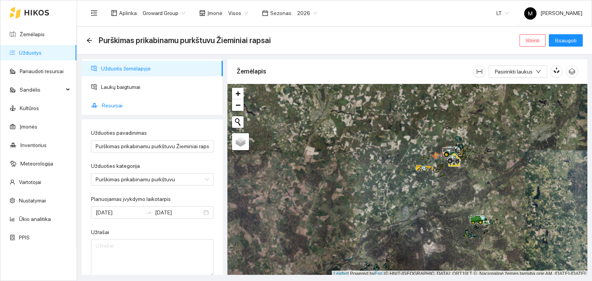
click at [108, 108] on span "Resursai" at bounding box center [159, 105] width 115 height 15
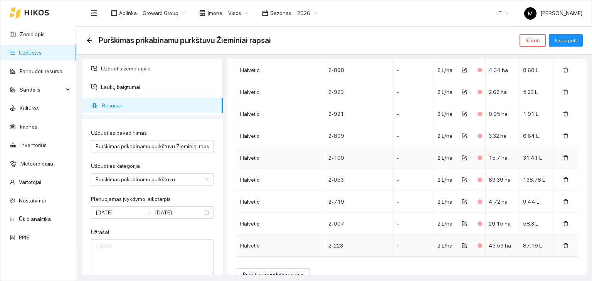
scroll to position [238, 0]
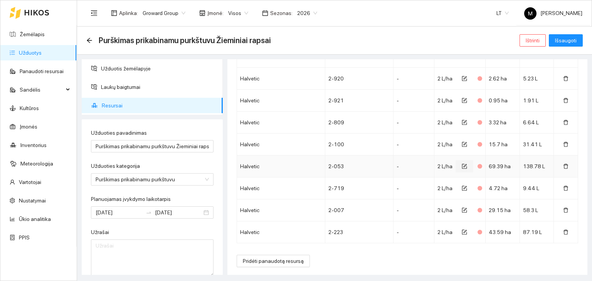
click at [463, 164] on icon "form" at bounding box center [464, 165] width 3 height 3
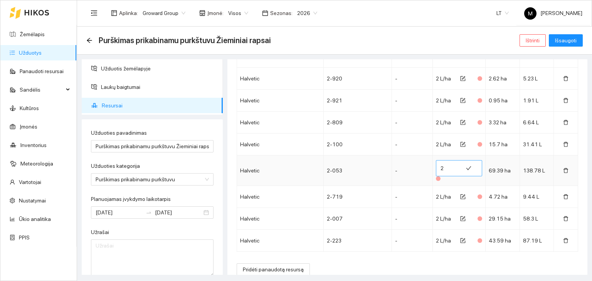
click at [442, 166] on input "2" at bounding box center [449, 168] width 18 height 12
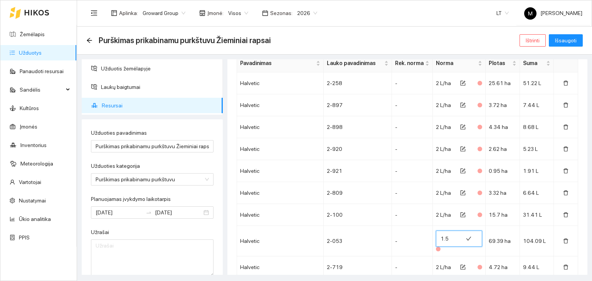
scroll to position [161, 0]
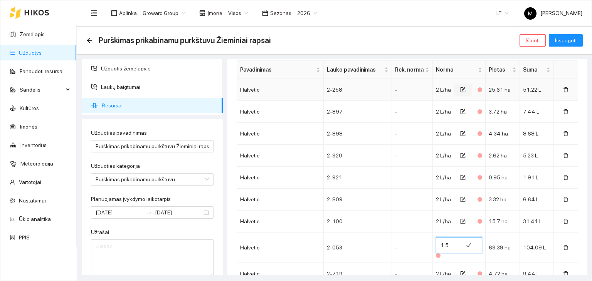
type input "1.5"
click at [462, 89] on icon "form" at bounding box center [463, 88] width 3 height 3
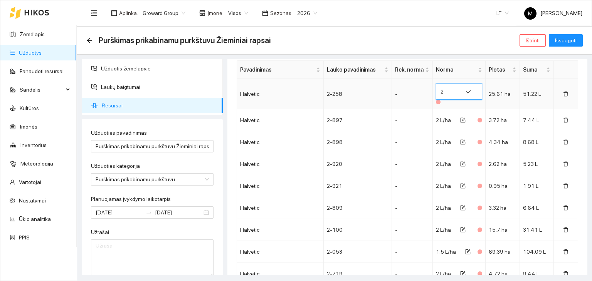
click at [443, 91] on input "2" at bounding box center [449, 92] width 18 height 12
type input "1.5"
click at [577, 41] on button "Išsaugoti" at bounding box center [566, 40] width 34 height 12
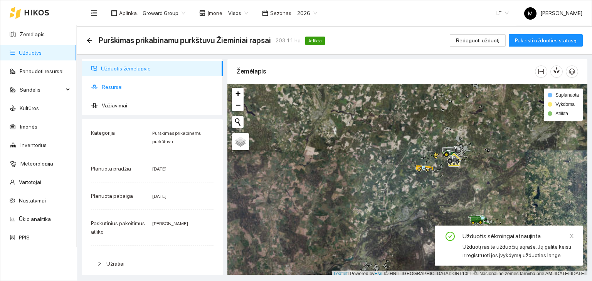
click at [127, 88] on span "Resursai" at bounding box center [159, 86] width 115 height 15
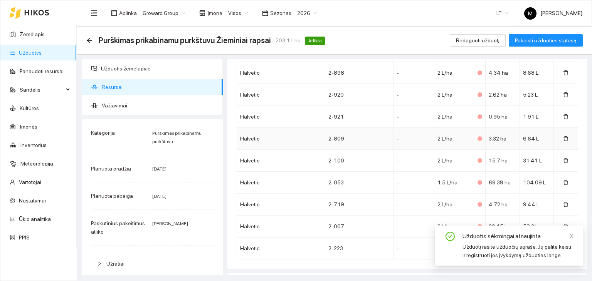
scroll to position [247, 0]
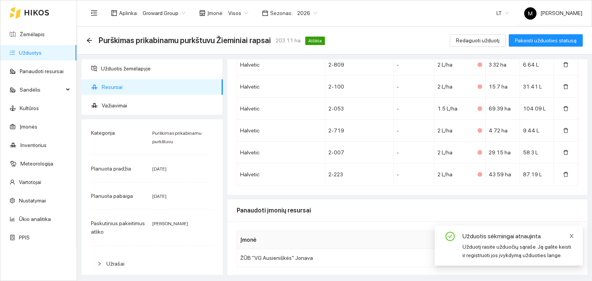
click at [571, 235] on icon "close" at bounding box center [571, 235] width 5 height 5
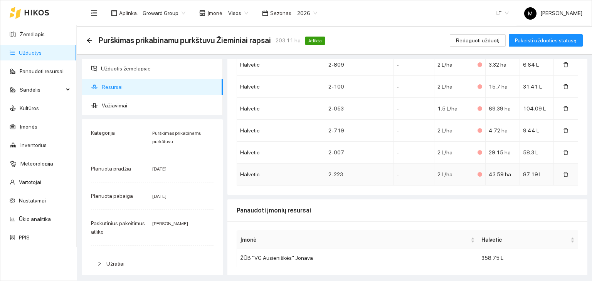
scroll to position [208, 0]
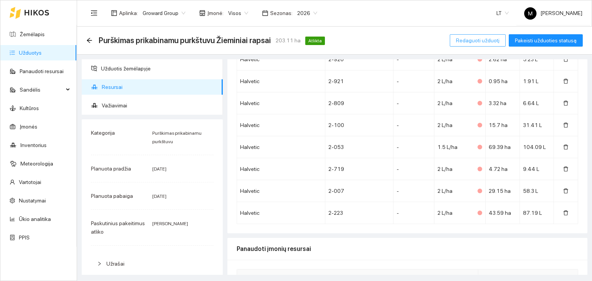
click at [495, 40] on span "Redaguoti užduotį" at bounding box center [478, 40] width 44 height 8
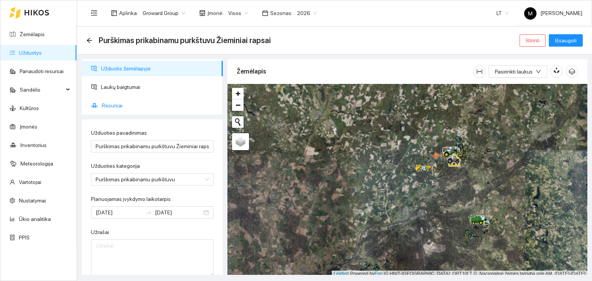
click at [119, 106] on span "Resursai" at bounding box center [159, 105] width 115 height 15
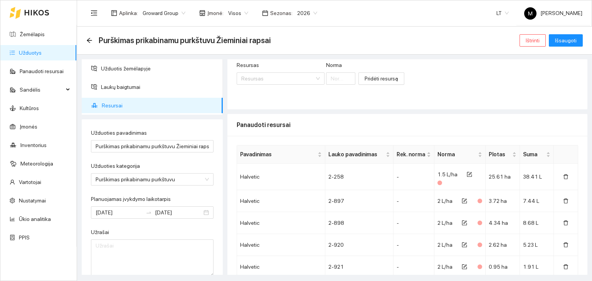
scroll to position [77, 0]
click at [468, 174] on icon "form" at bounding box center [469, 172] width 3 height 3
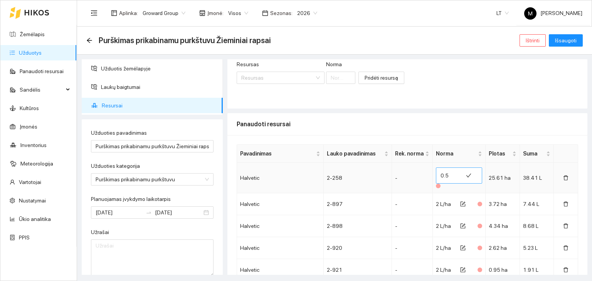
click at [450, 176] on input "0.5" at bounding box center [449, 176] width 18 height 12
click at [447, 170] on input "0.5" at bounding box center [449, 176] width 18 height 12
type input "0"
type input "1.6"
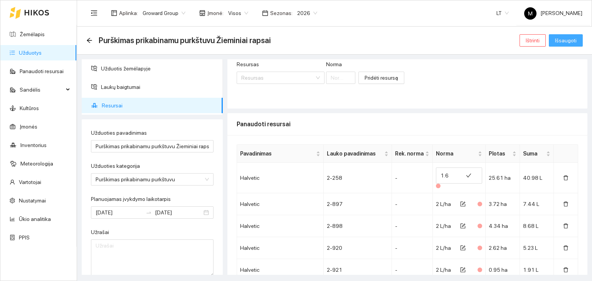
click at [561, 40] on span "Išsaugoti" at bounding box center [566, 40] width 22 height 8
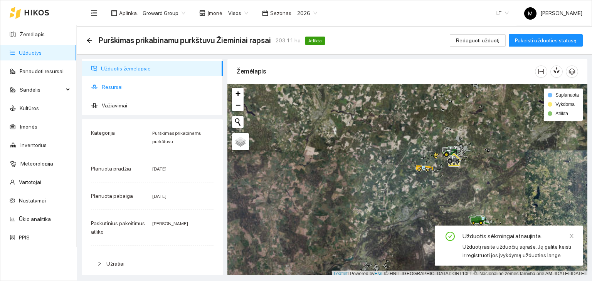
click at [104, 85] on span "Resursai" at bounding box center [159, 86] width 115 height 15
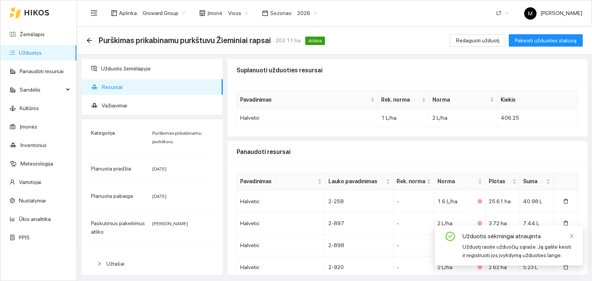
scroll to position [247, 0]
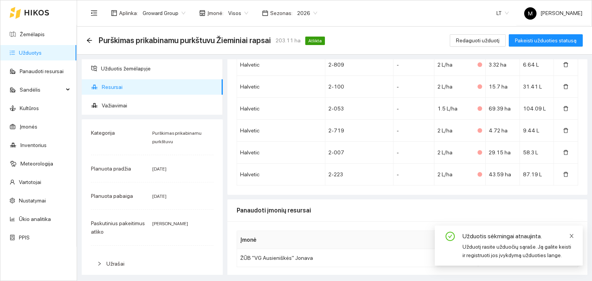
click at [573, 236] on icon "close" at bounding box center [571, 235] width 5 height 5
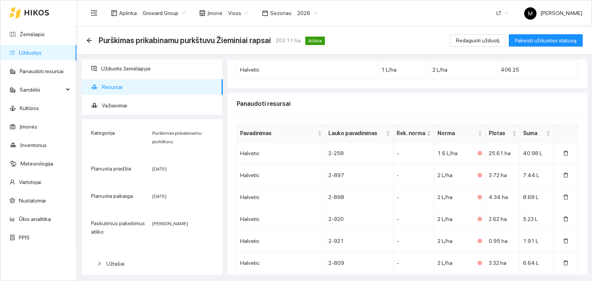
scroll to position [15, 0]
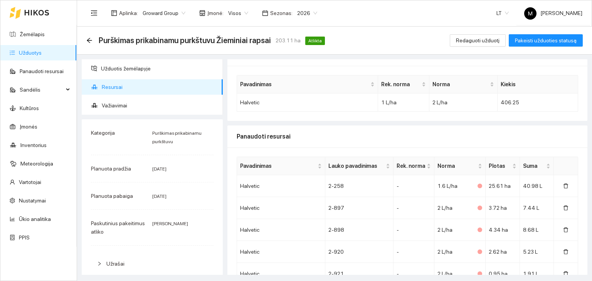
click at [32, 54] on link "Užduotys" at bounding box center [30, 53] width 23 height 6
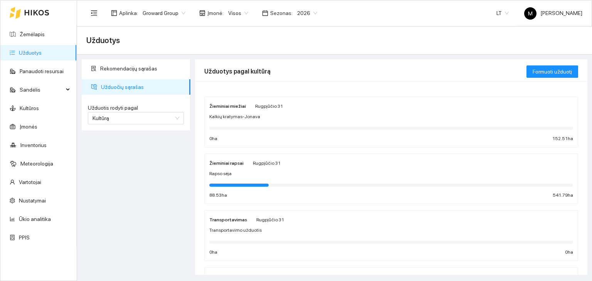
scroll to position [177, 0]
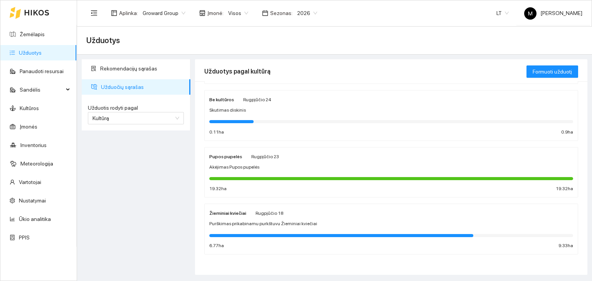
click at [333, 225] on div "Purškimas prikabinamu purkštuvu Žieminiai kviečiai" at bounding box center [391, 223] width 364 height 7
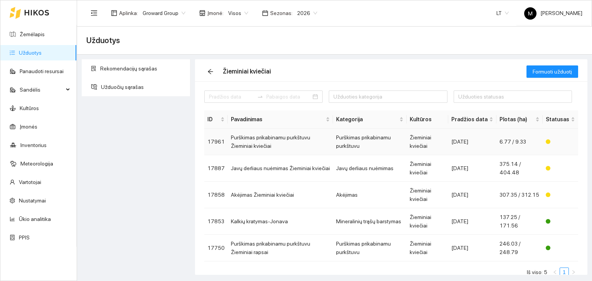
click at [301, 138] on td "Purškimas prikabinamu purkštuvu Žieminiai kviečiai" at bounding box center [280, 142] width 105 height 27
